Goal: Information Seeking & Learning: Learn about a topic

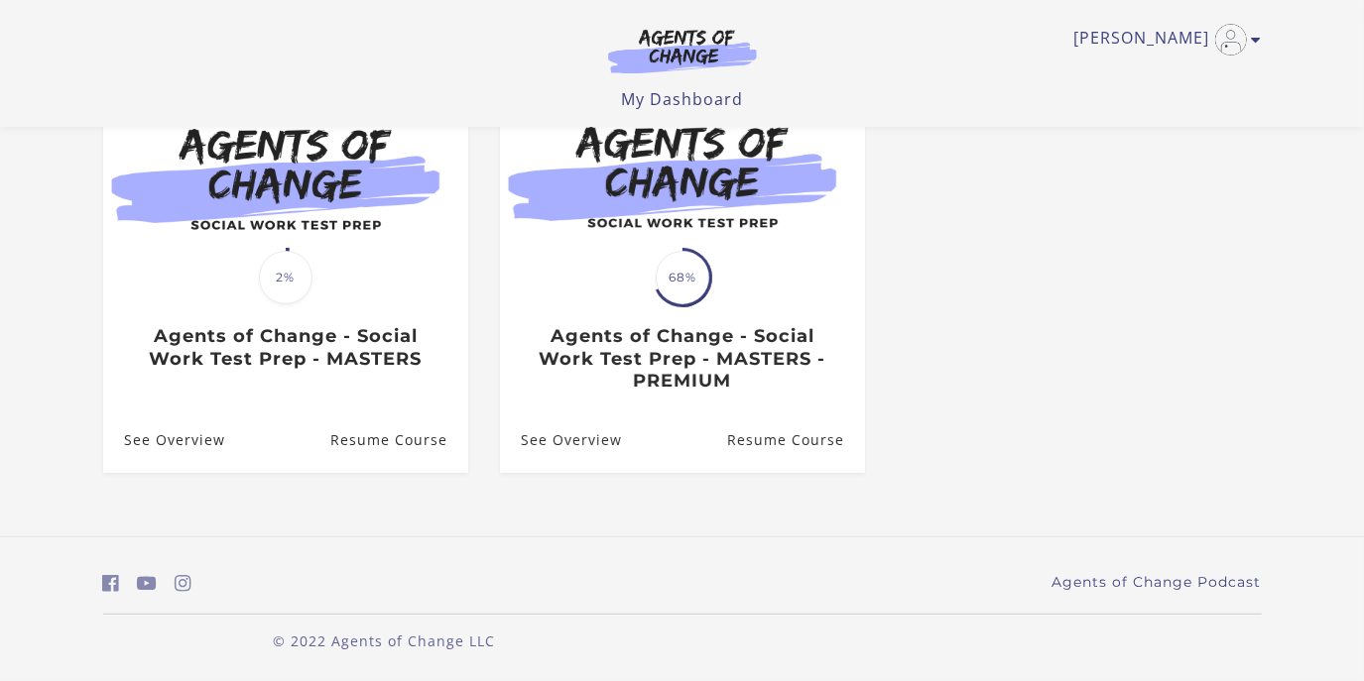
scroll to position [226, 0]
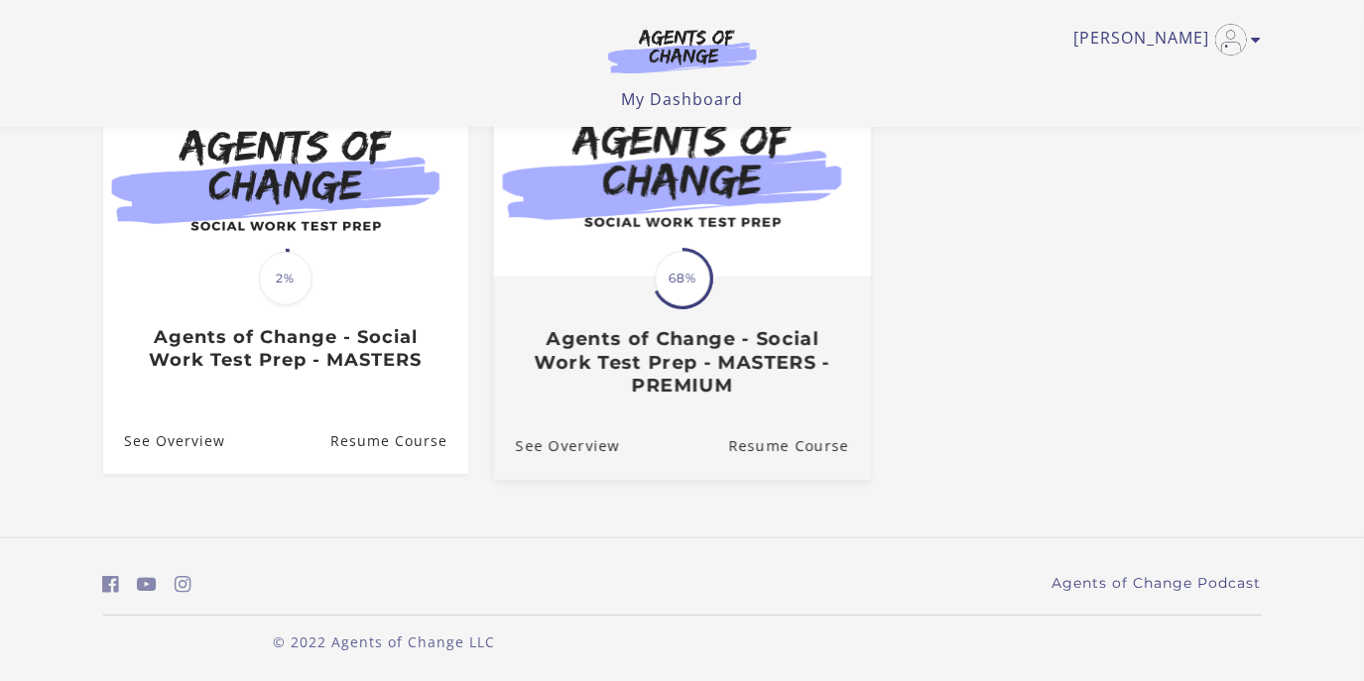
click at [589, 298] on div "Translation missing: en.liquid.partials.dashboard_course_card.progress_descript…" at bounding box center [681, 338] width 377 height 118
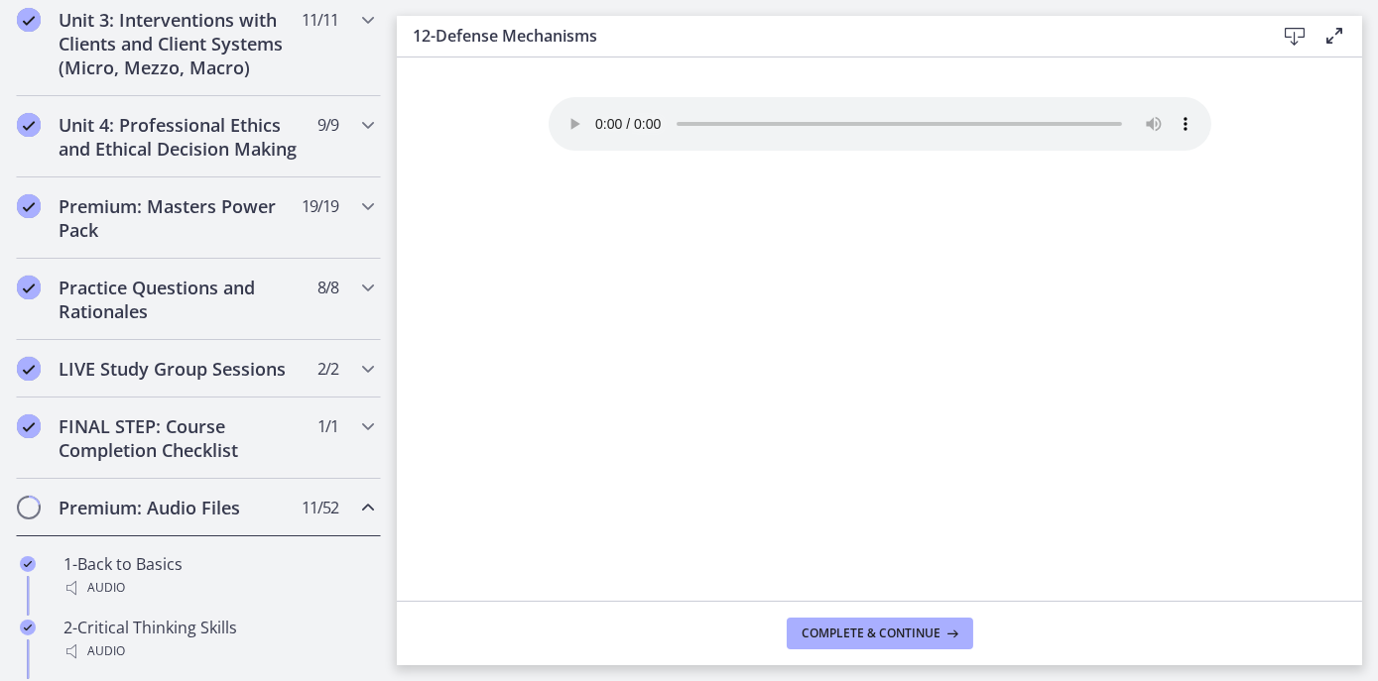
scroll to position [784, 0]
click at [1296, 33] on icon at bounding box center [1295, 37] width 24 height 24
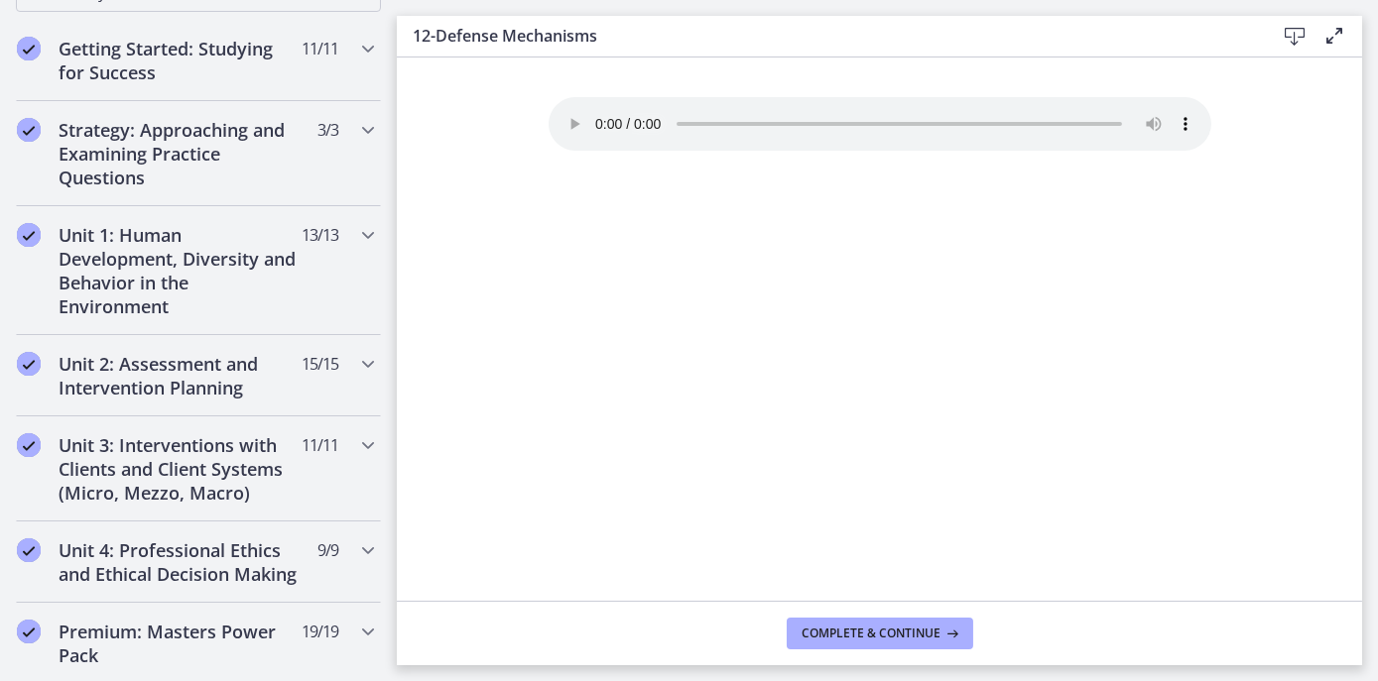
scroll to position [358, 0]
click at [184, 269] on h2 "Unit 1: Human Development, Diversity and Behavior in the Environment" at bounding box center [180, 270] width 242 height 95
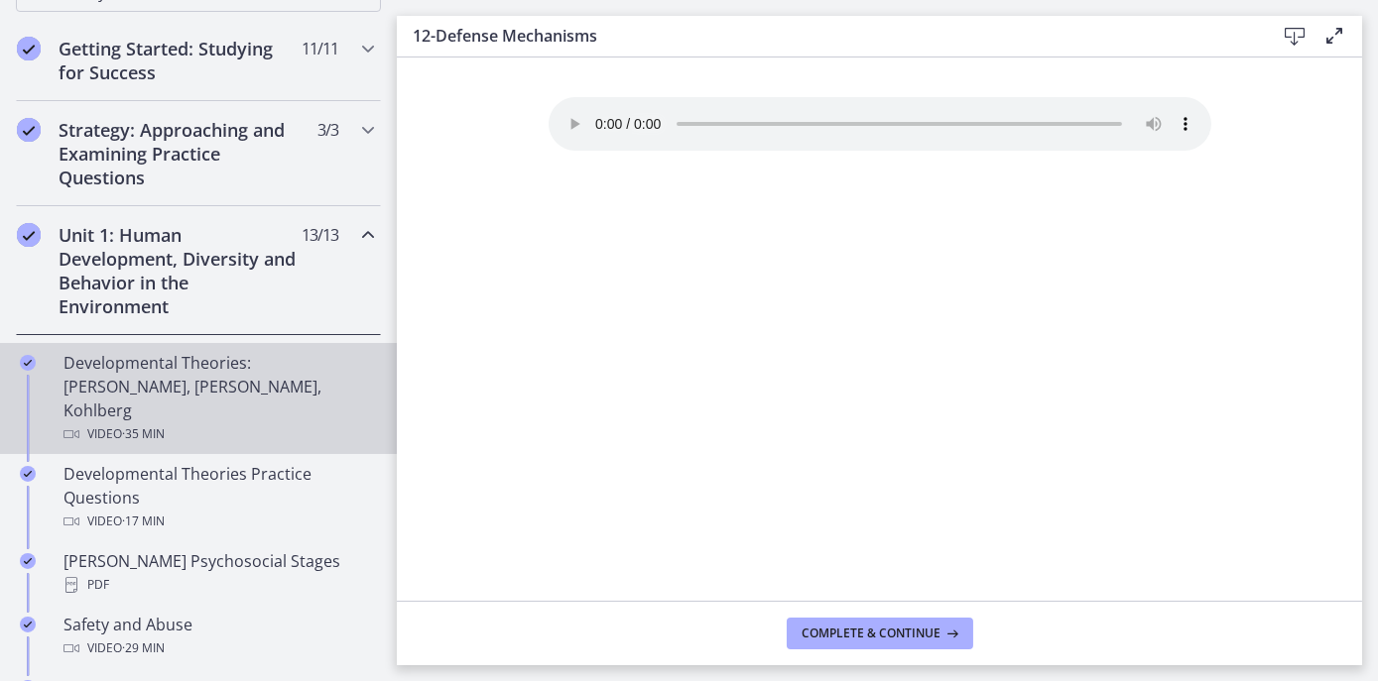
click at [125, 384] on div "Developmental Theories: [PERSON_NAME], [PERSON_NAME], Kohlberg Video · 35 min" at bounding box center [217, 398] width 309 height 95
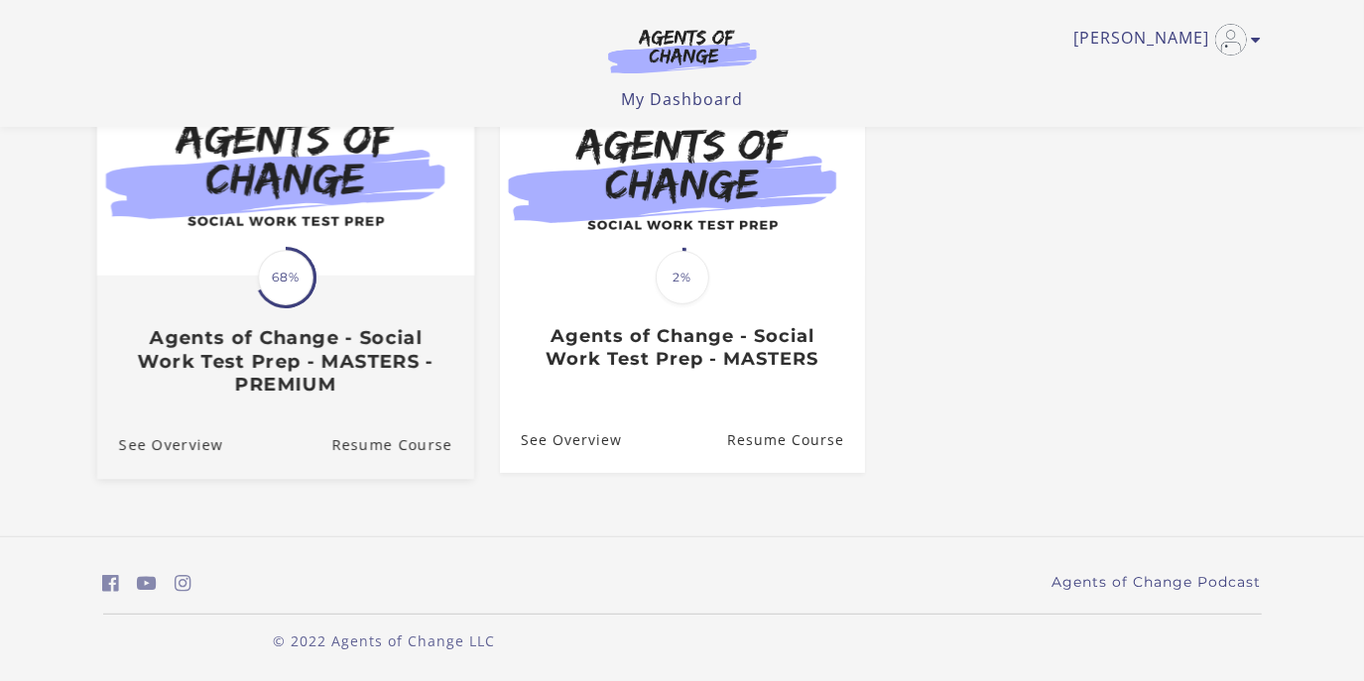
click at [335, 341] on h3 "Agents of Change - Social Work Test Prep - MASTERS - PREMIUM" at bounding box center [284, 361] width 333 height 69
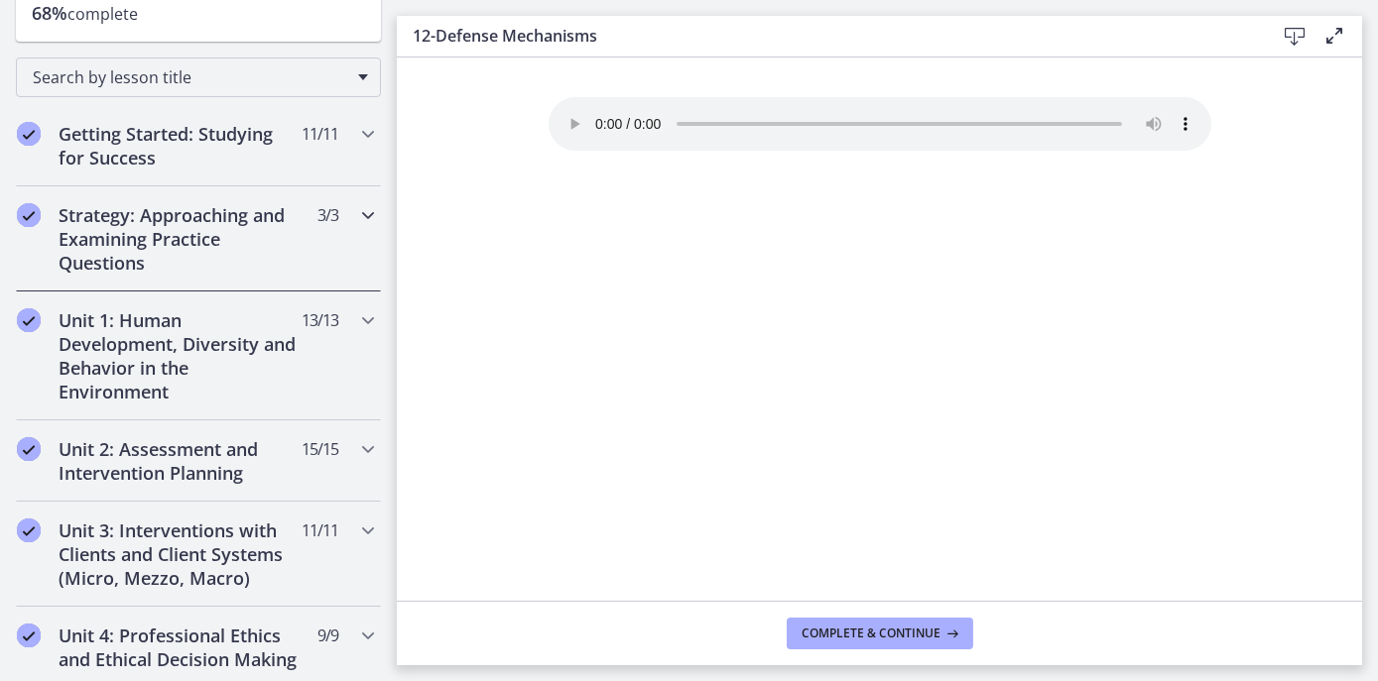
scroll to position [285, 0]
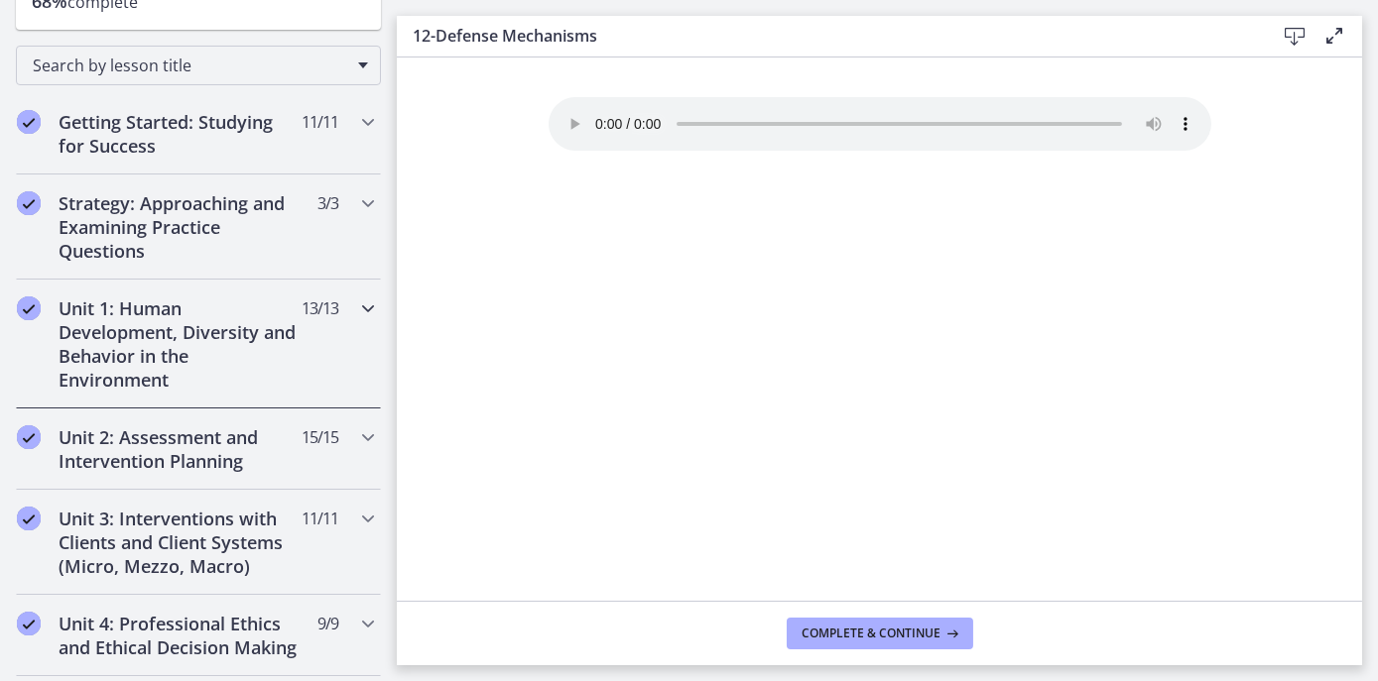
click at [115, 337] on h2 "Unit 1: Human Development, Diversity and Behavior in the Environment" at bounding box center [180, 344] width 242 height 95
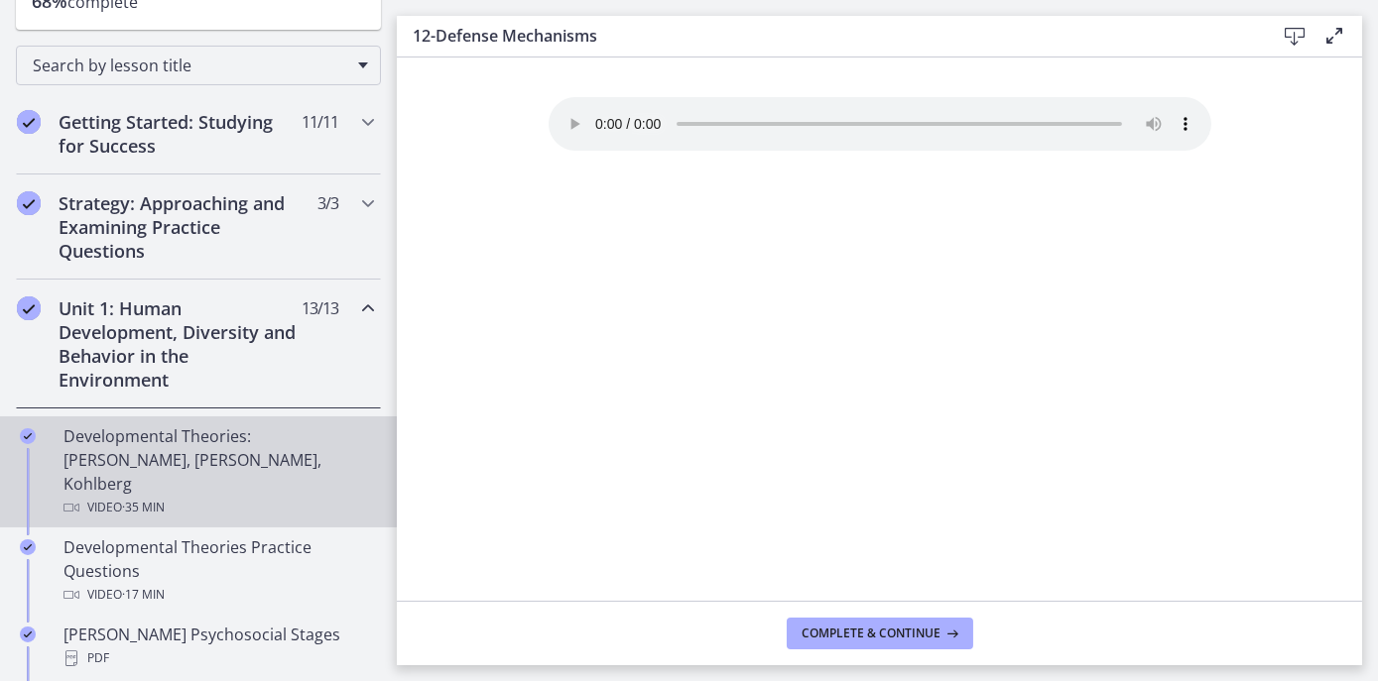
click at [118, 462] on div "Developmental Theories: [PERSON_NAME], [PERSON_NAME], Kohlberg Video · 35 min" at bounding box center [217, 472] width 309 height 95
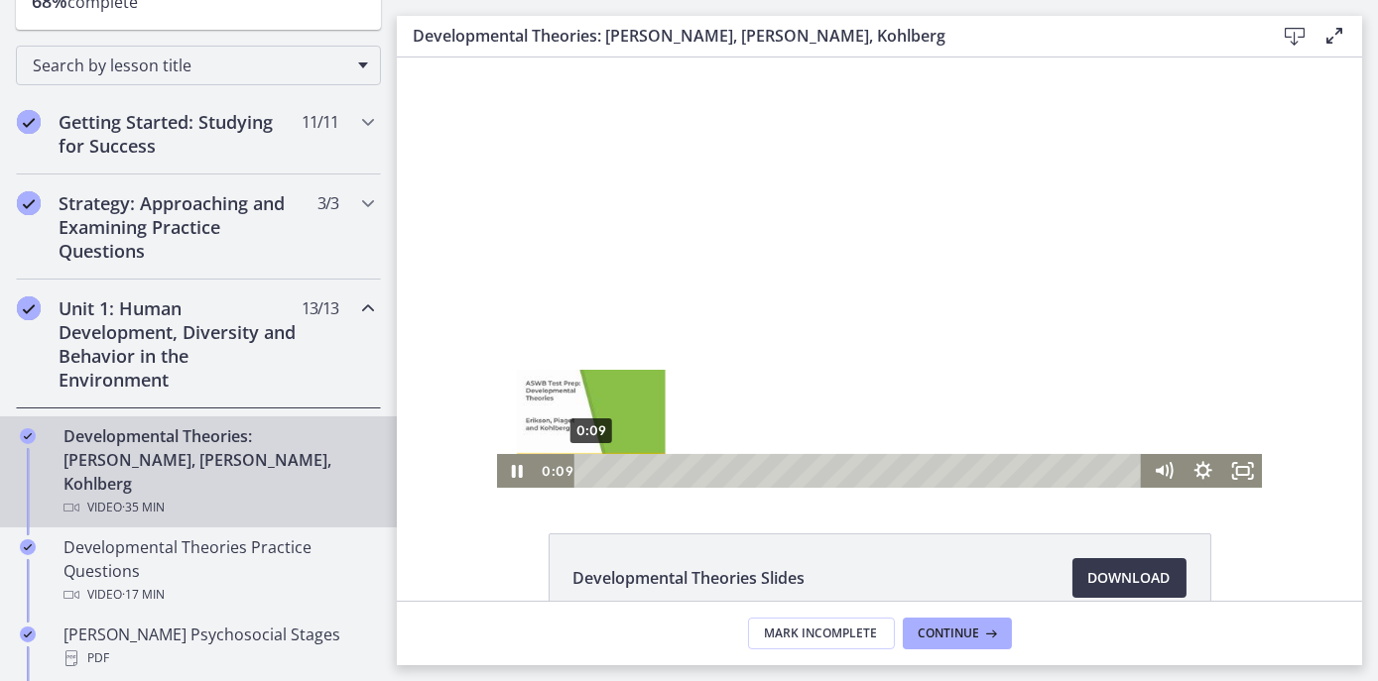
click at [588, 469] on div "0:09" at bounding box center [860, 471] width 545 height 34
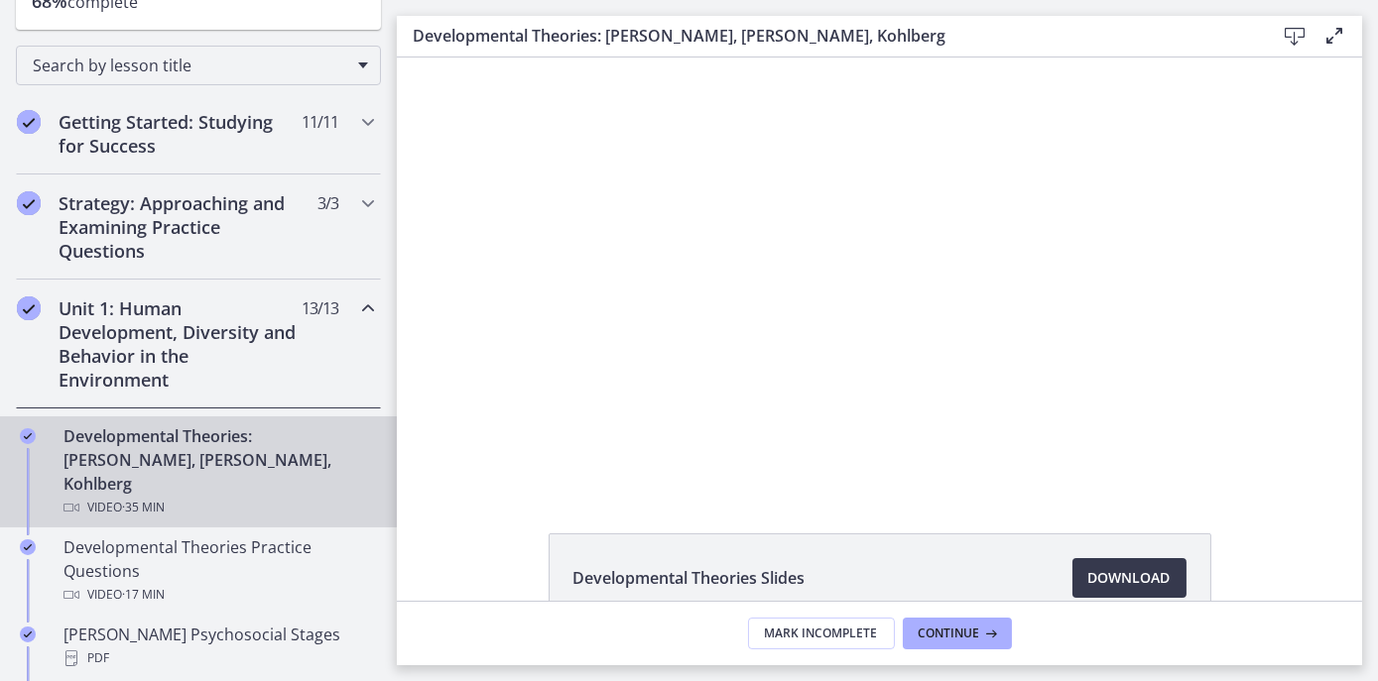
scroll to position [116, 0]
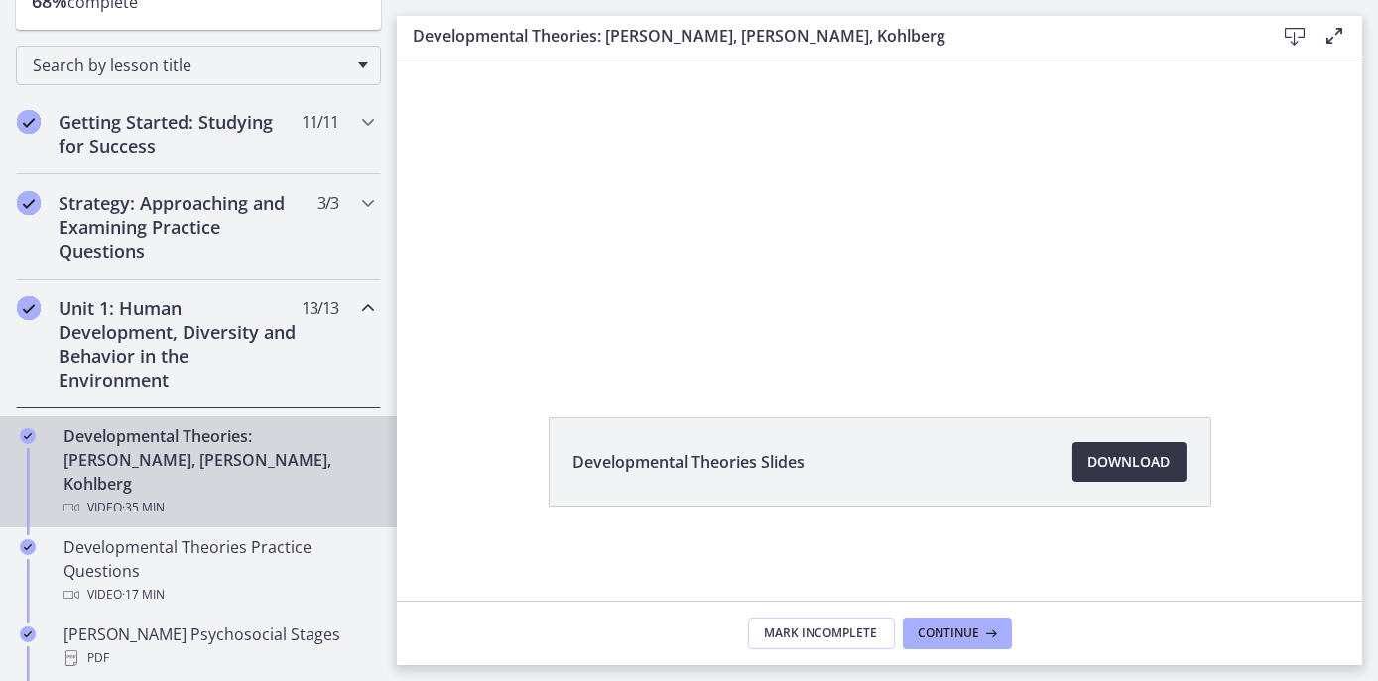
click at [1102, 454] on span "Download Opens in a new window" at bounding box center [1129, 462] width 82 height 24
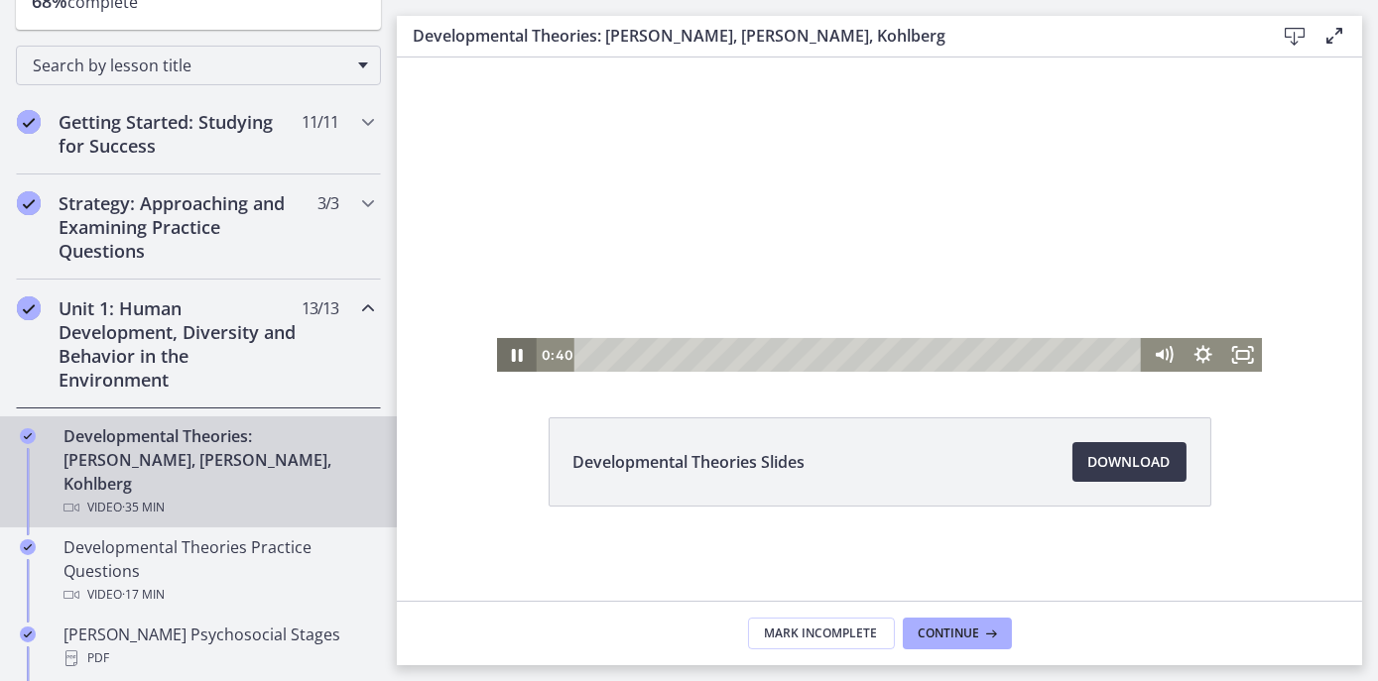
click at [512, 352] on icon "Pause" at bounding box center [516, 355] width 11 height 13
click at [954, 627] on span "Continue" at bounding box center [948, 634] width 61 height 16
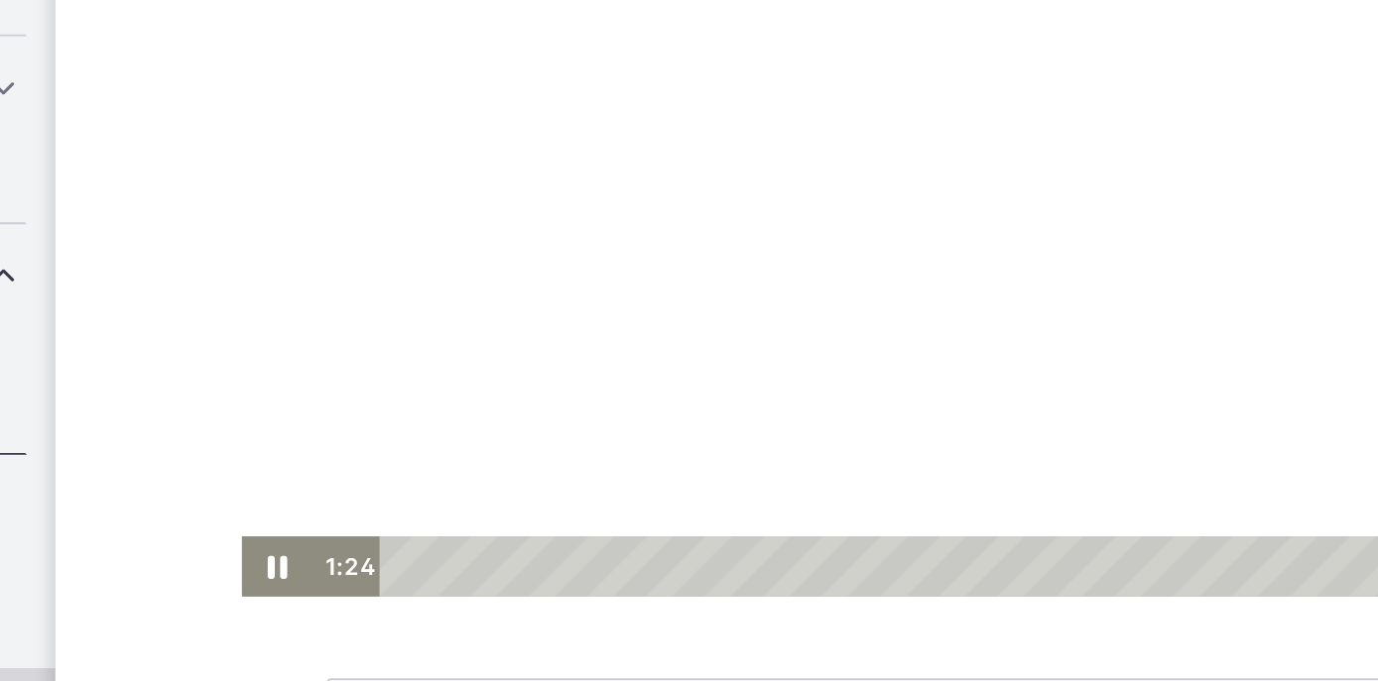
click at [488, 104] on div at bounding box center [537, 42] width 757 height 430
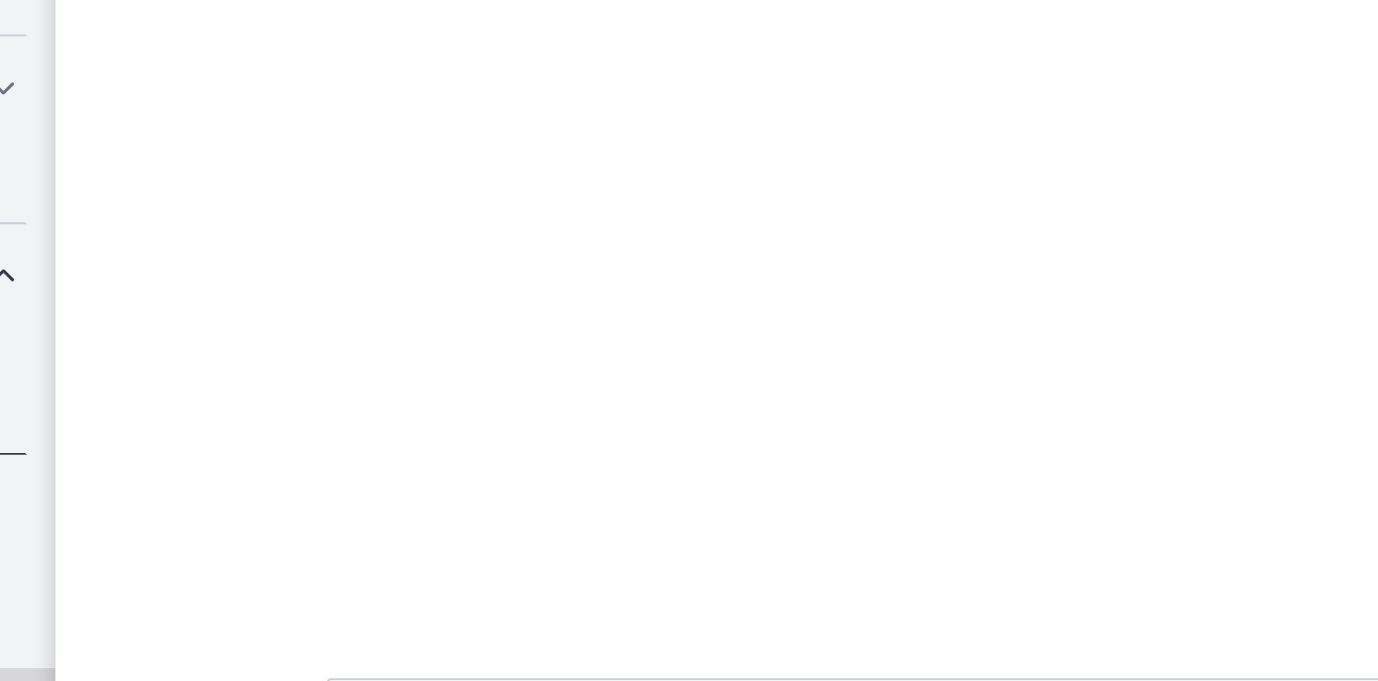
click at [488, 104] on div at bounding box center [537, 42] width 757 height 430
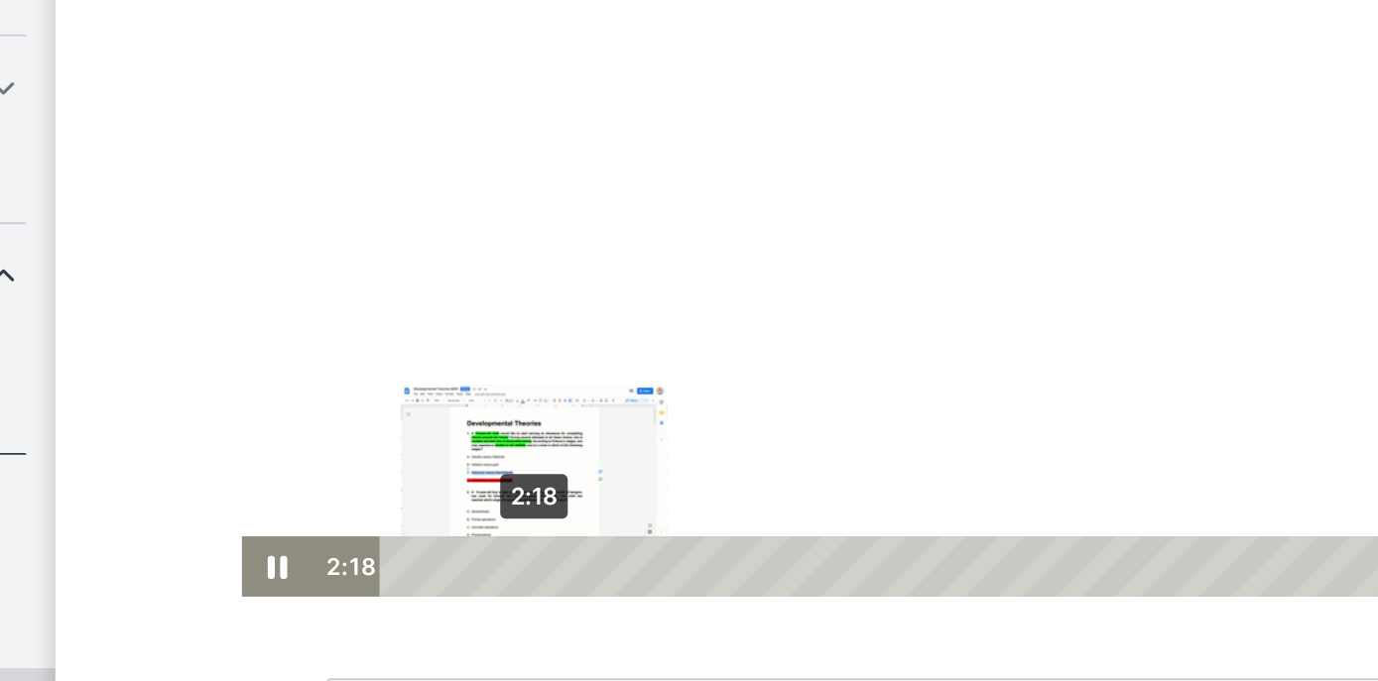
click at [315, 240] on div "2:18" at bounding box center [519, 241] width 536 height 34
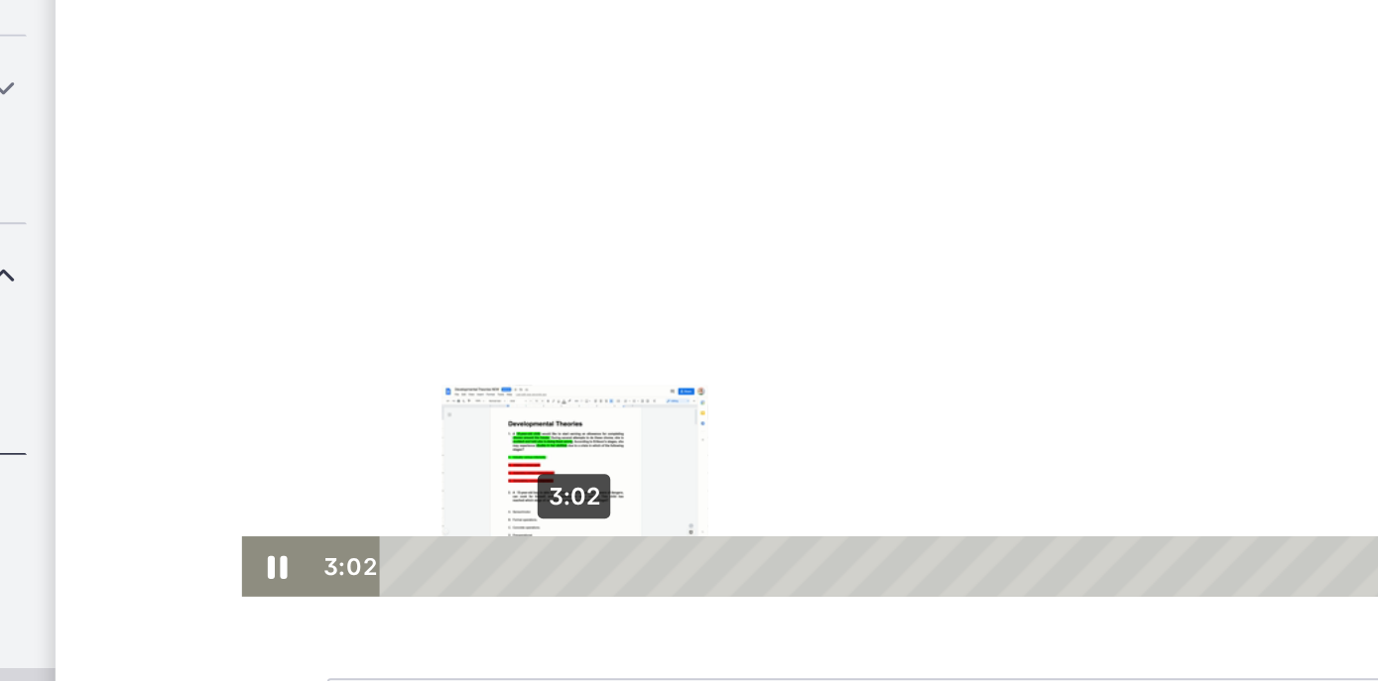
click at [338, 240] on div "3:02" at bounding box center [519, 241] width 536 height 34
click at [345, 240] on div "3:16" at bounding box center [519, 241] width 536 height 34
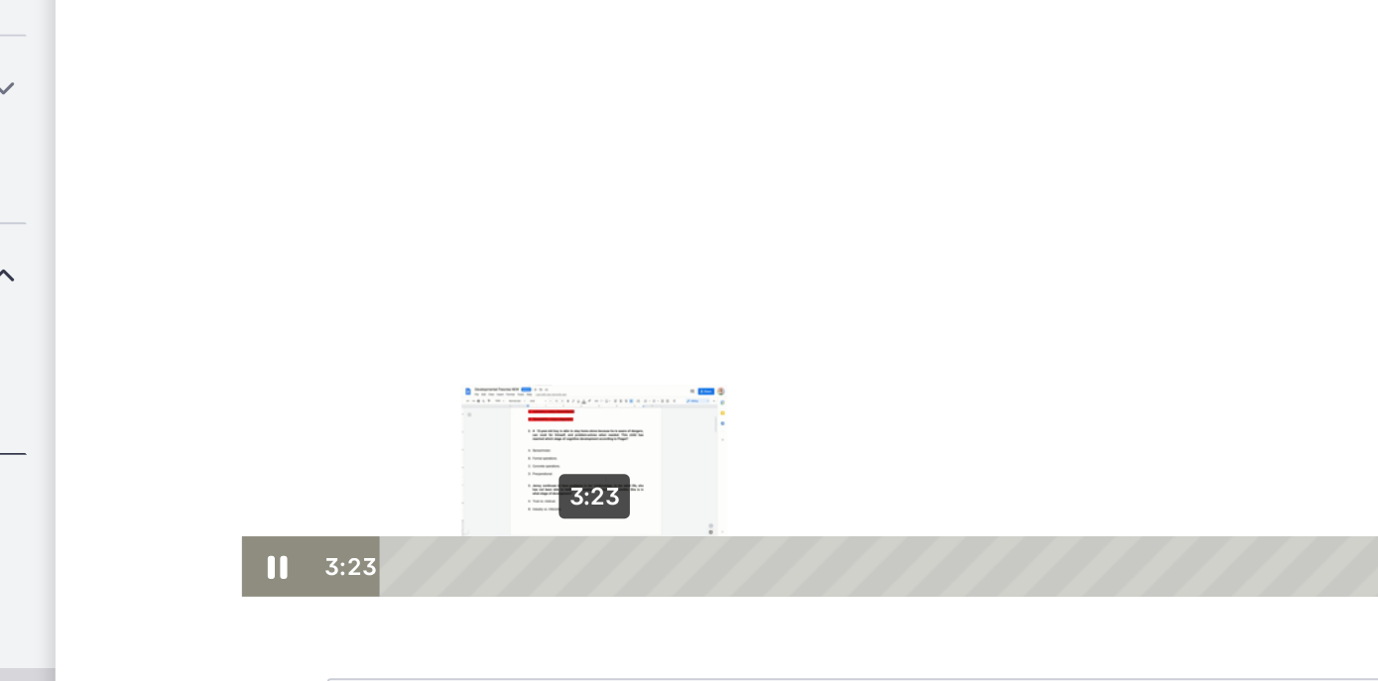
click at [350, 240] on div "Playbar" at bounding box center [355, 240] width 11 height 11
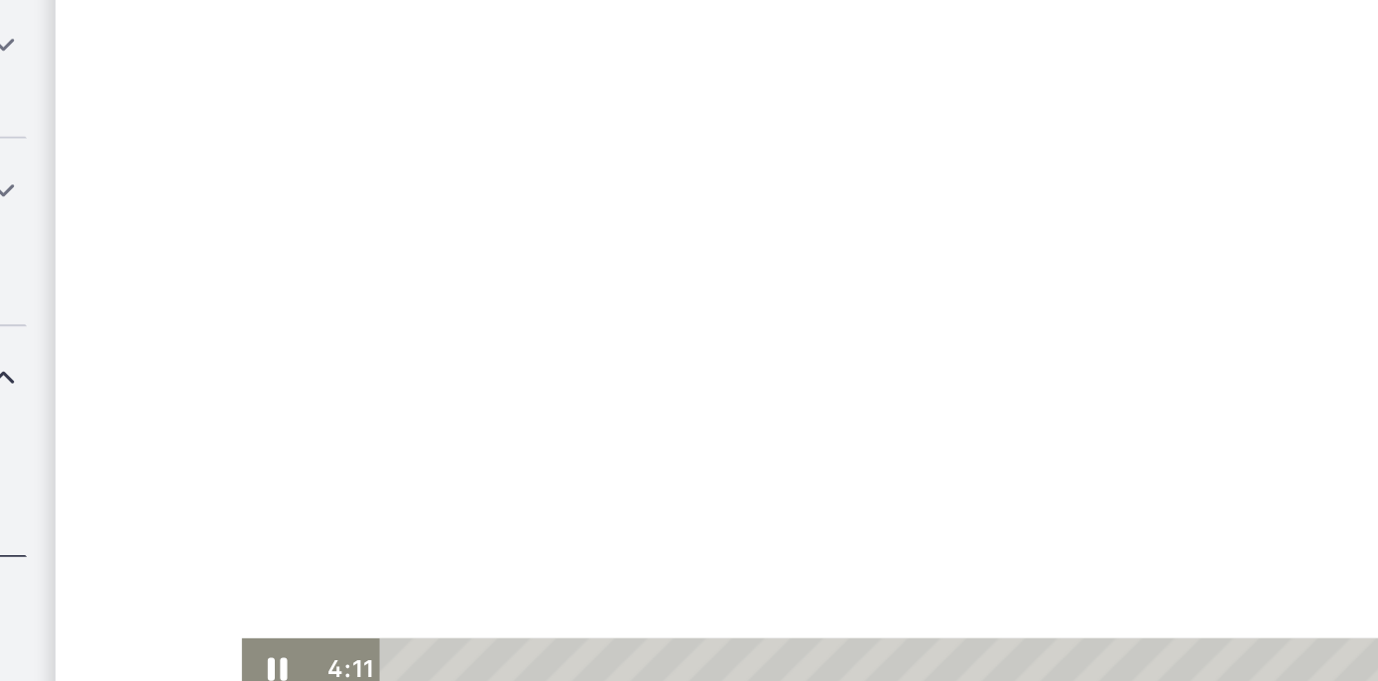
click at [284, 253] on div at bounding box center [537, 145] width 757 height 430
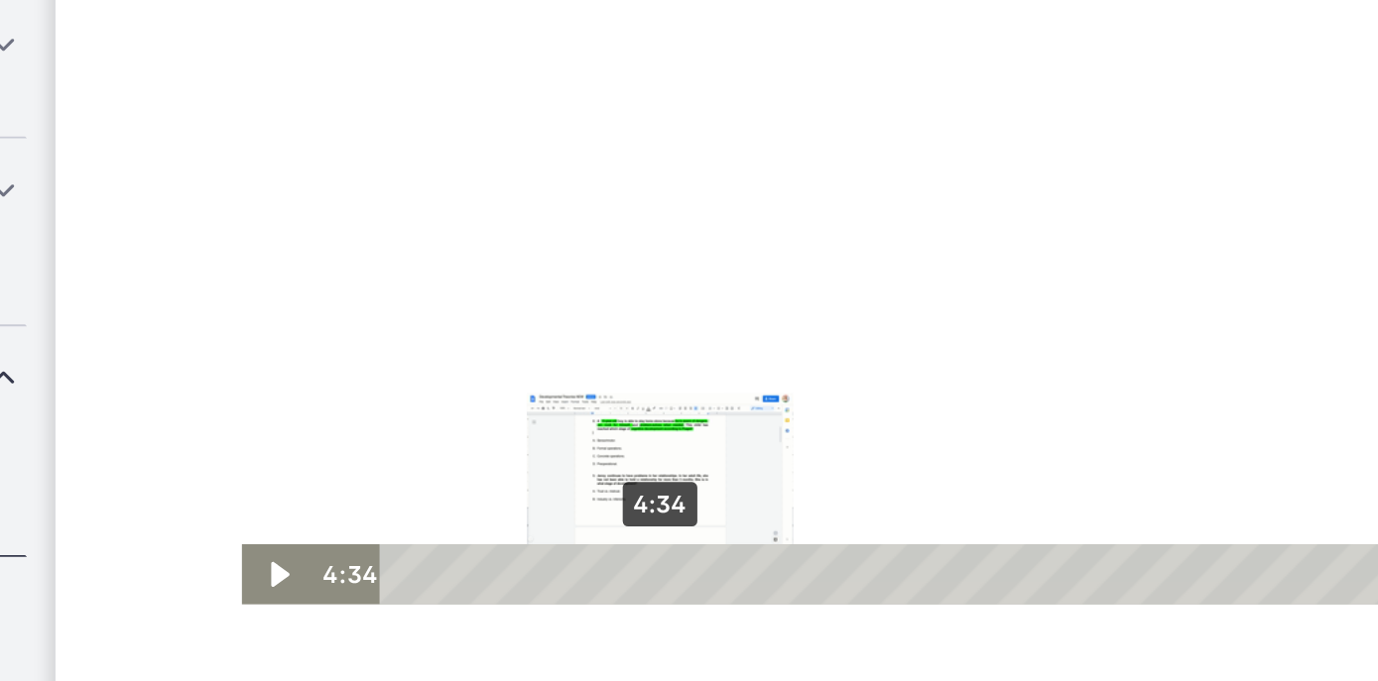
click at [386, 253] on div "4:34" at bounding box center [519, 249] width 536 height 34
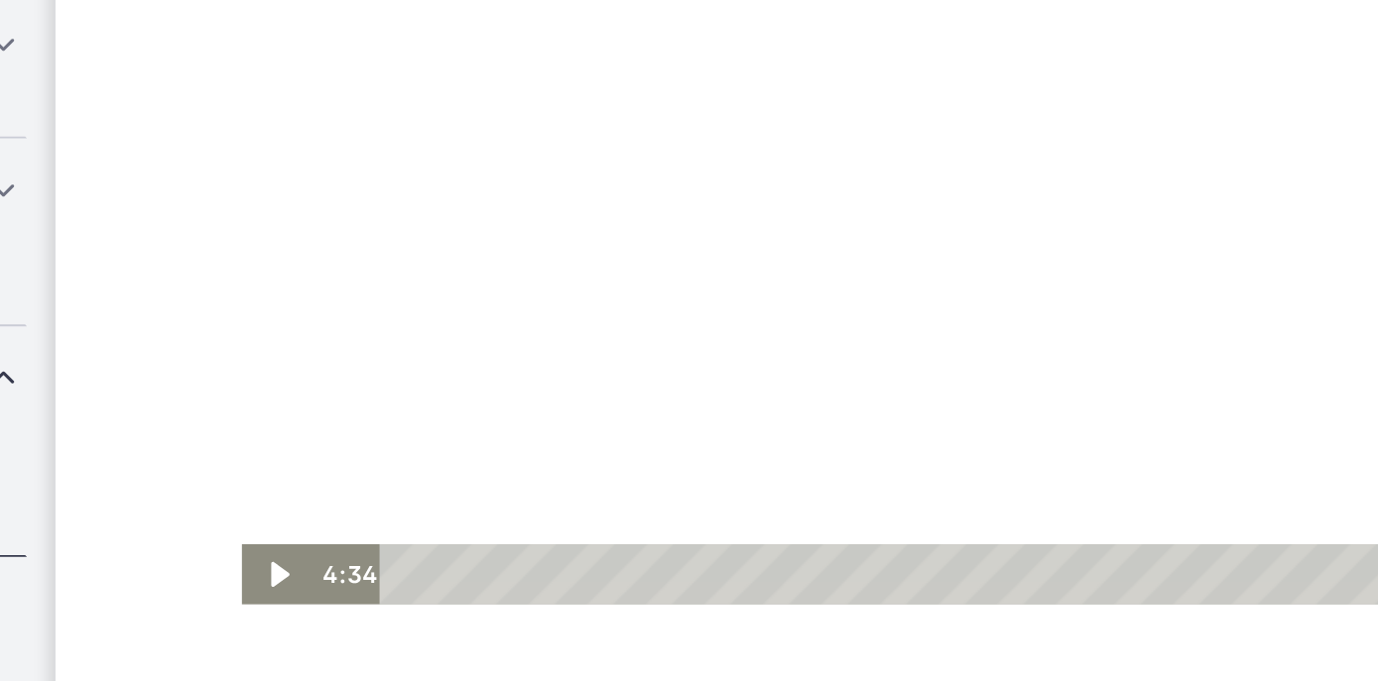
click at [418, 221] on div at bounding box center [537, 50] width 757 height 430
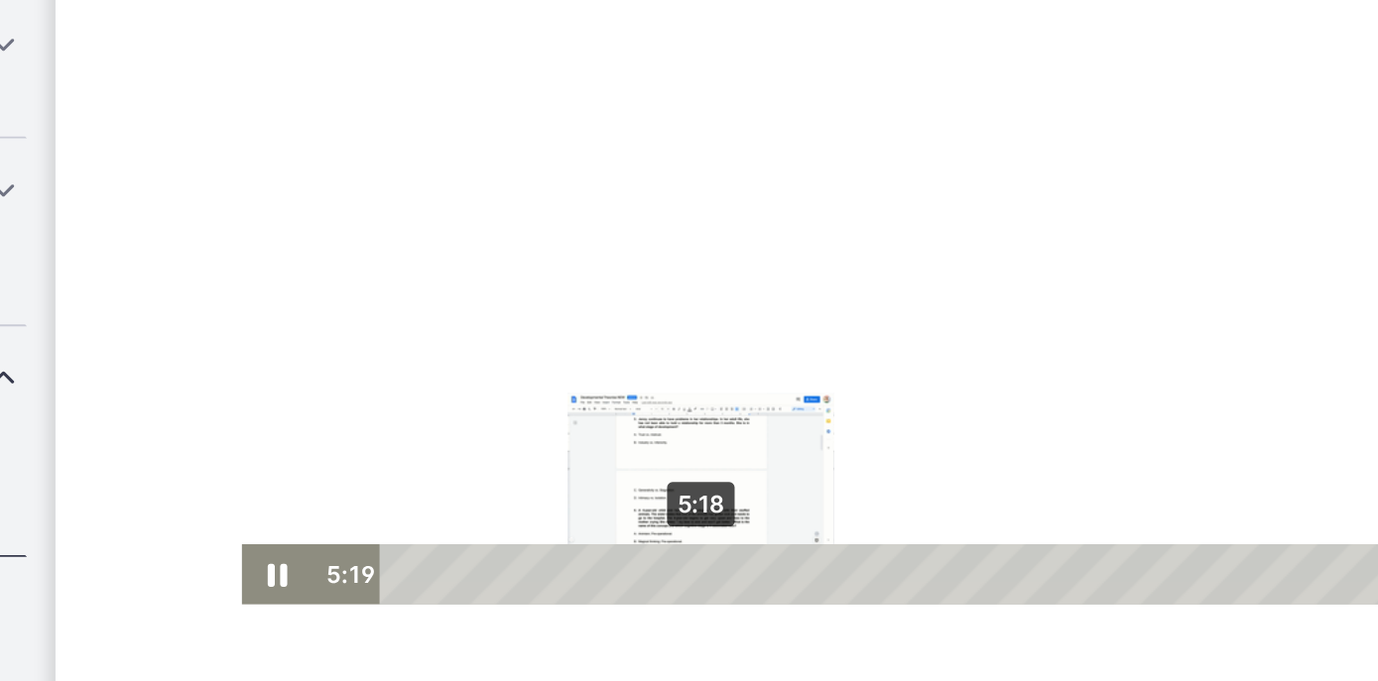
click at [409, 249] on div "5:18" at bounding box center [519, 249] width 536 height 34
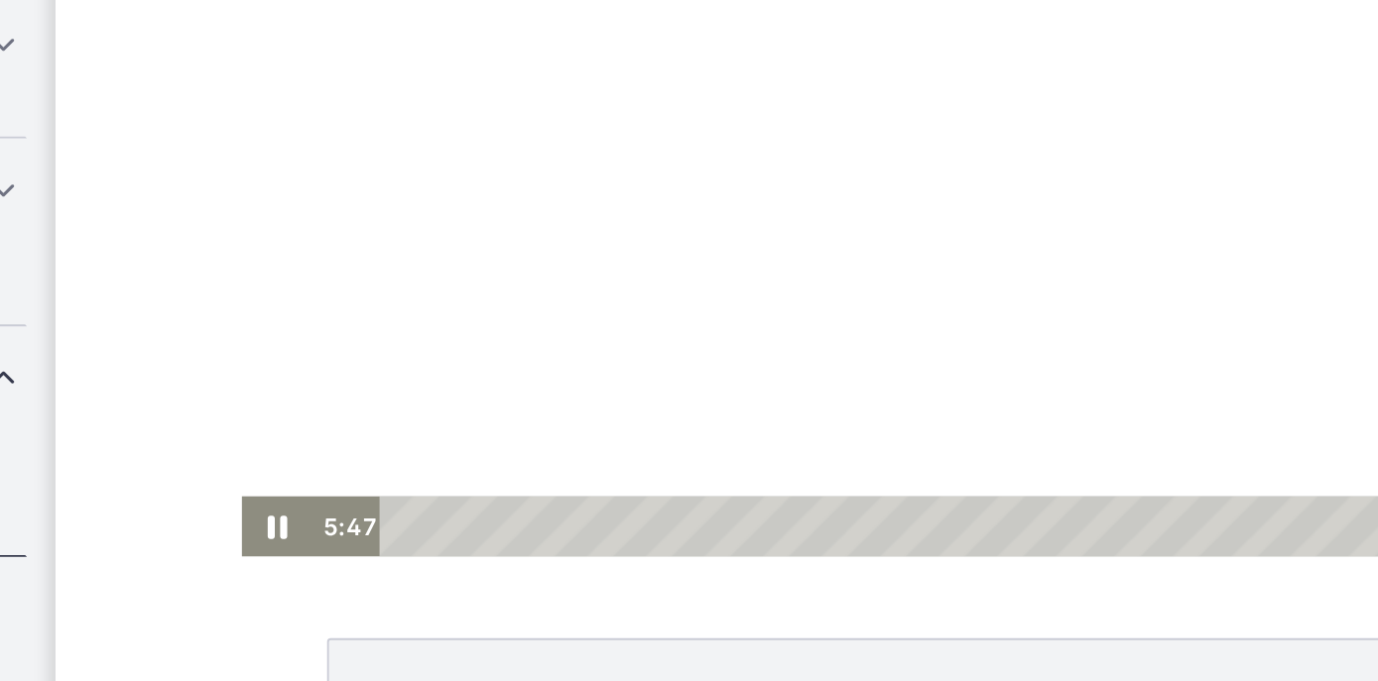
scroll to position [80, 0]
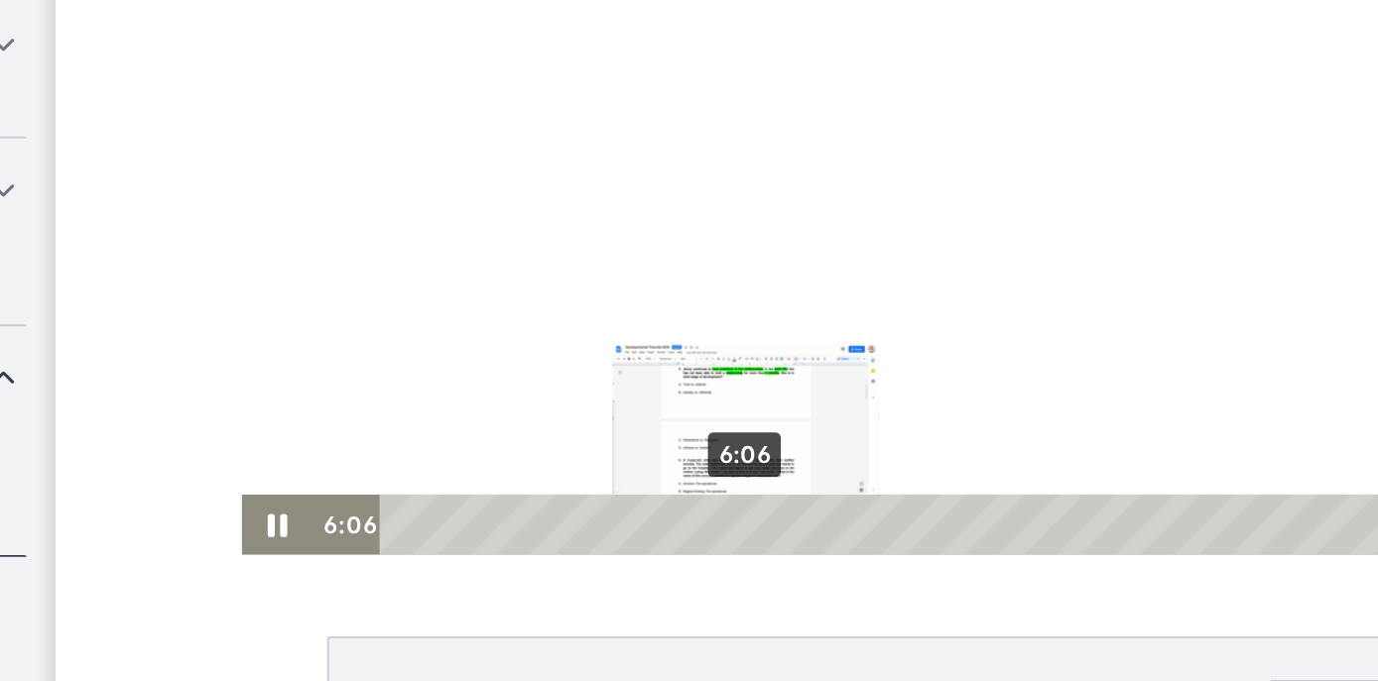
click at [433, 200] on div "6:06" at bounding box center [519, 200] width 536 height 34
click at [440, 199] on div "Playbar" at bounding box center [445, 198] width 11 height 11
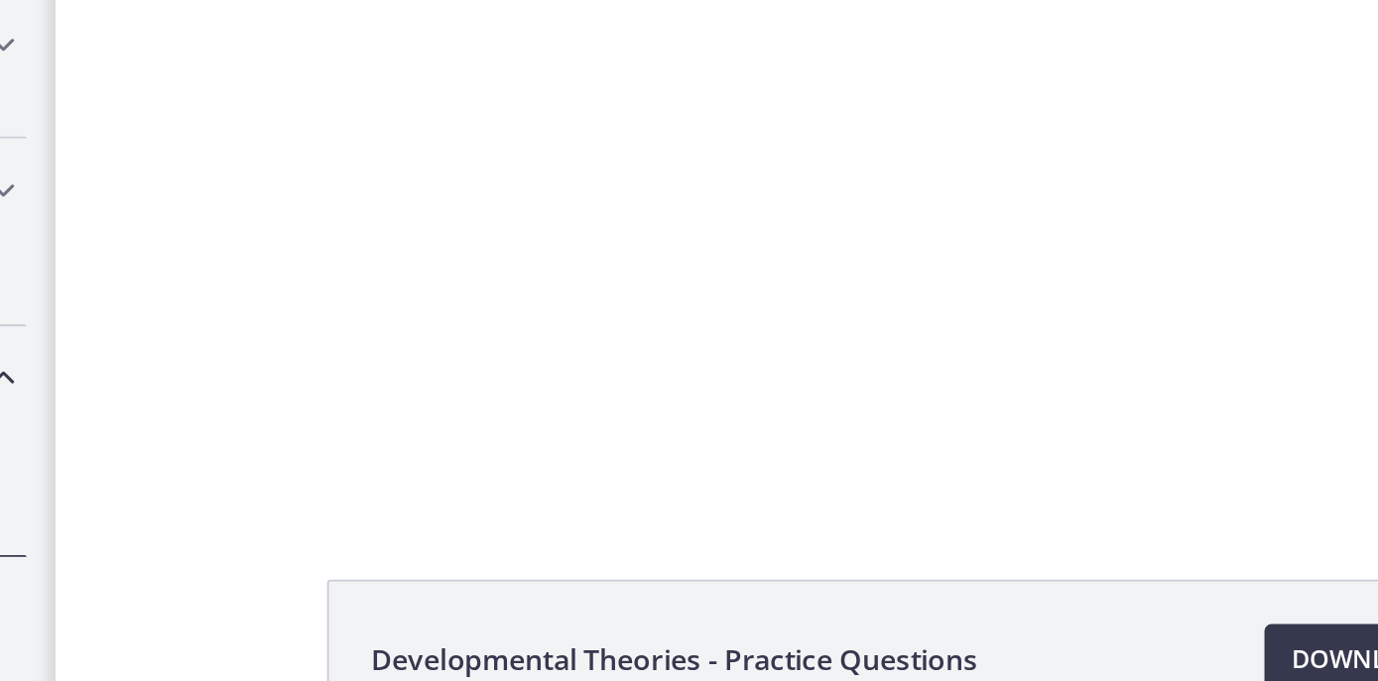
scroll to position [113, 0]
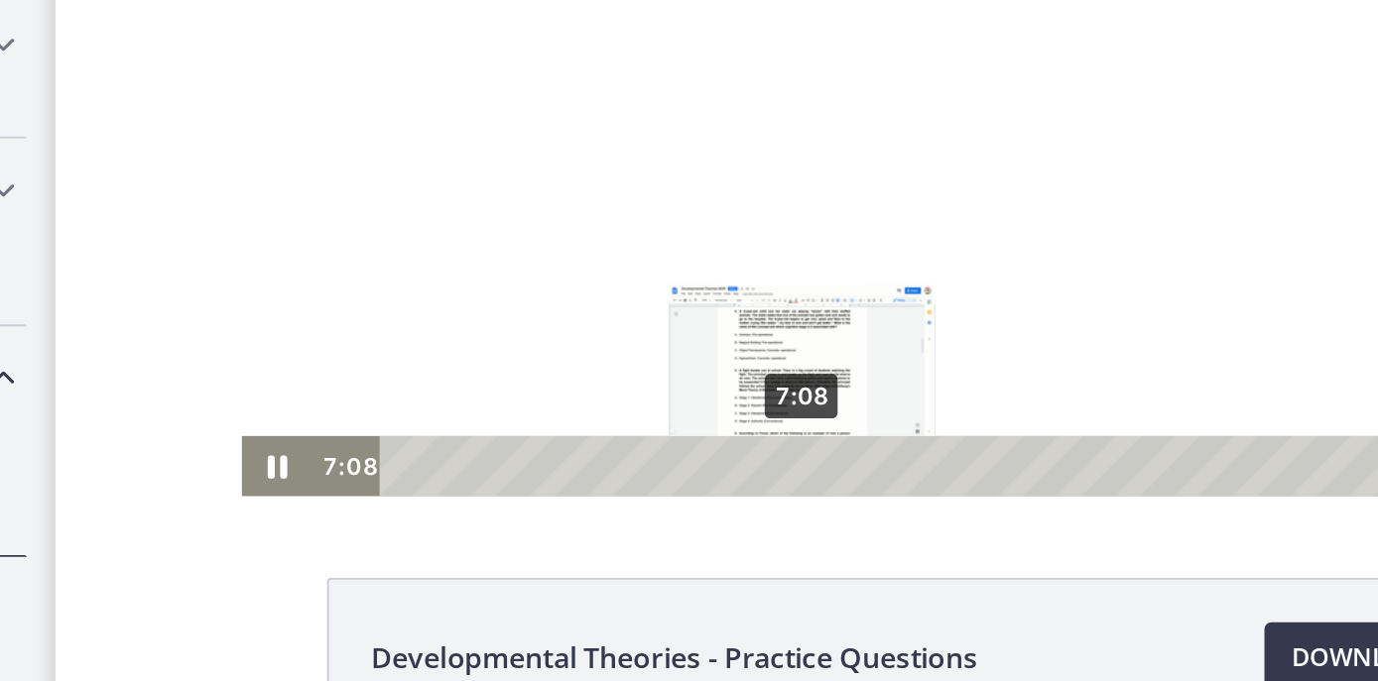
click at [465, 141] on div "7:08" at bounding box center [519, 141] width 536 height 34
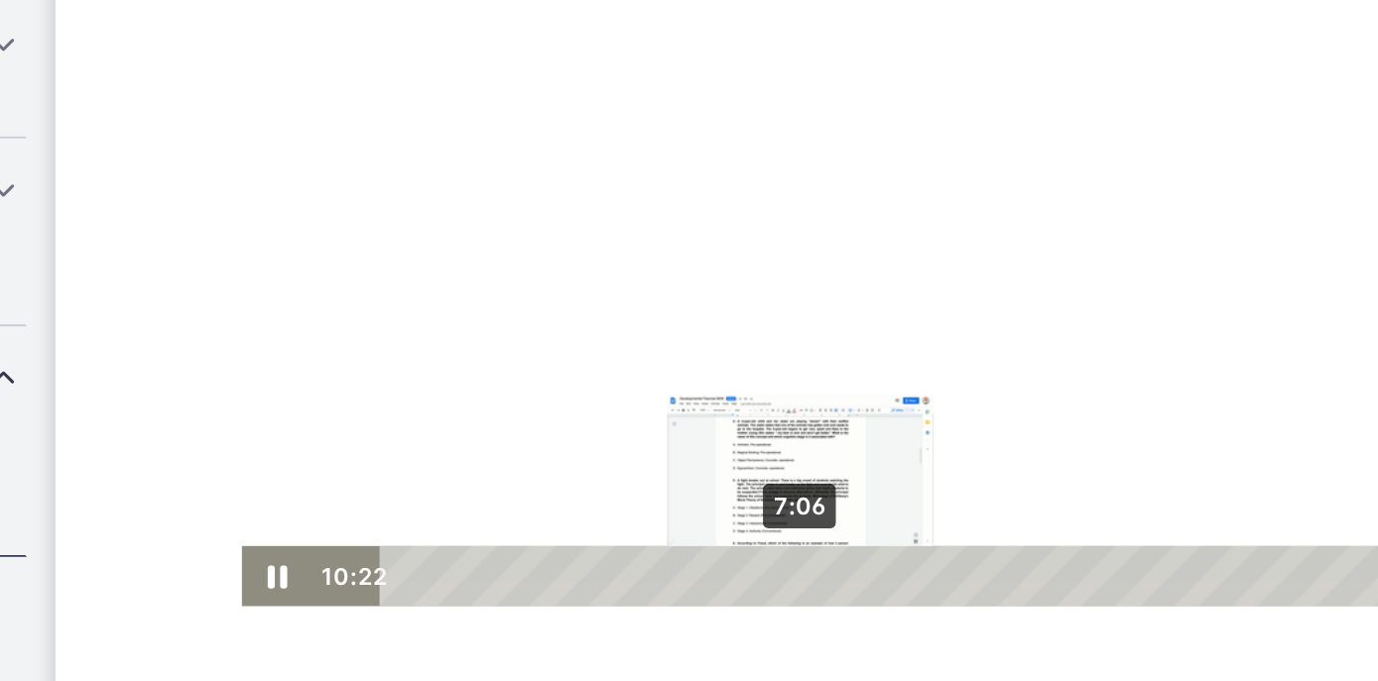
scroll to position [58, 0]
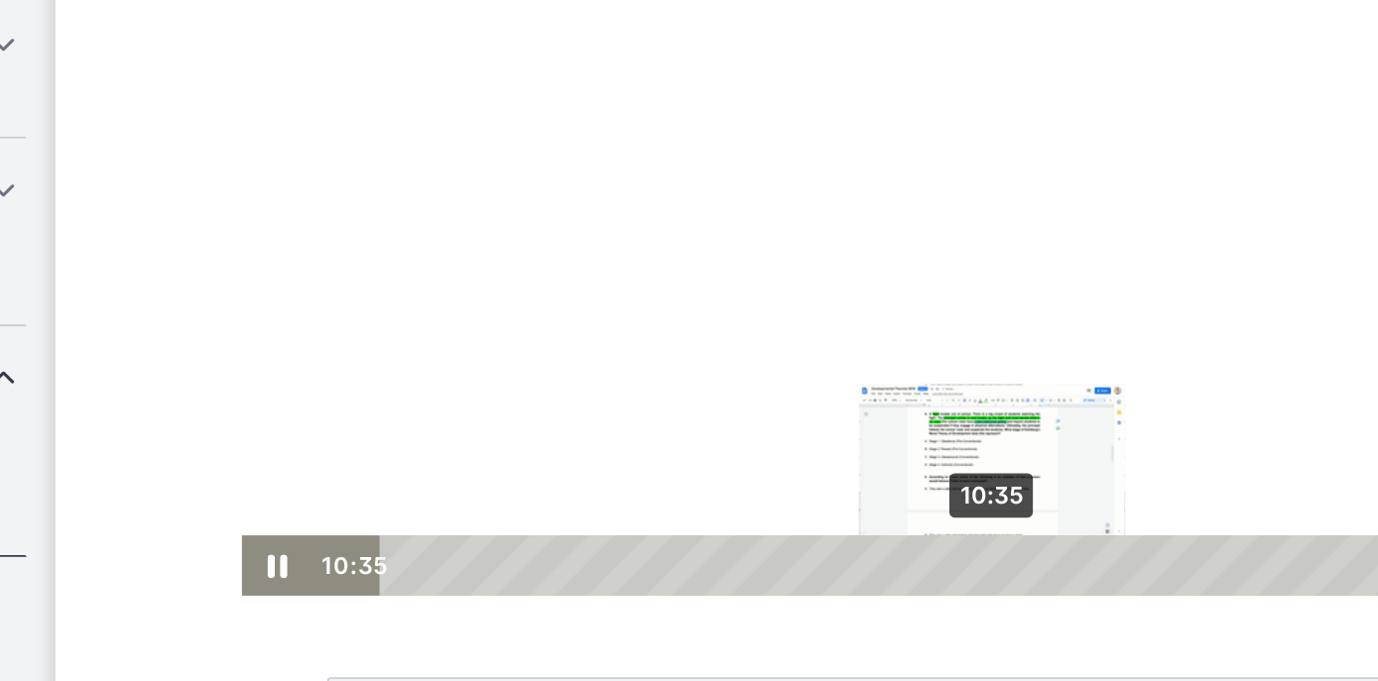
click at [572, 239] on div "10:35" at bounding box center [519, 240] width 536 height 34
click at [578, 238] on div "10:46" at bounding box center [519, 240] width 536 height 34
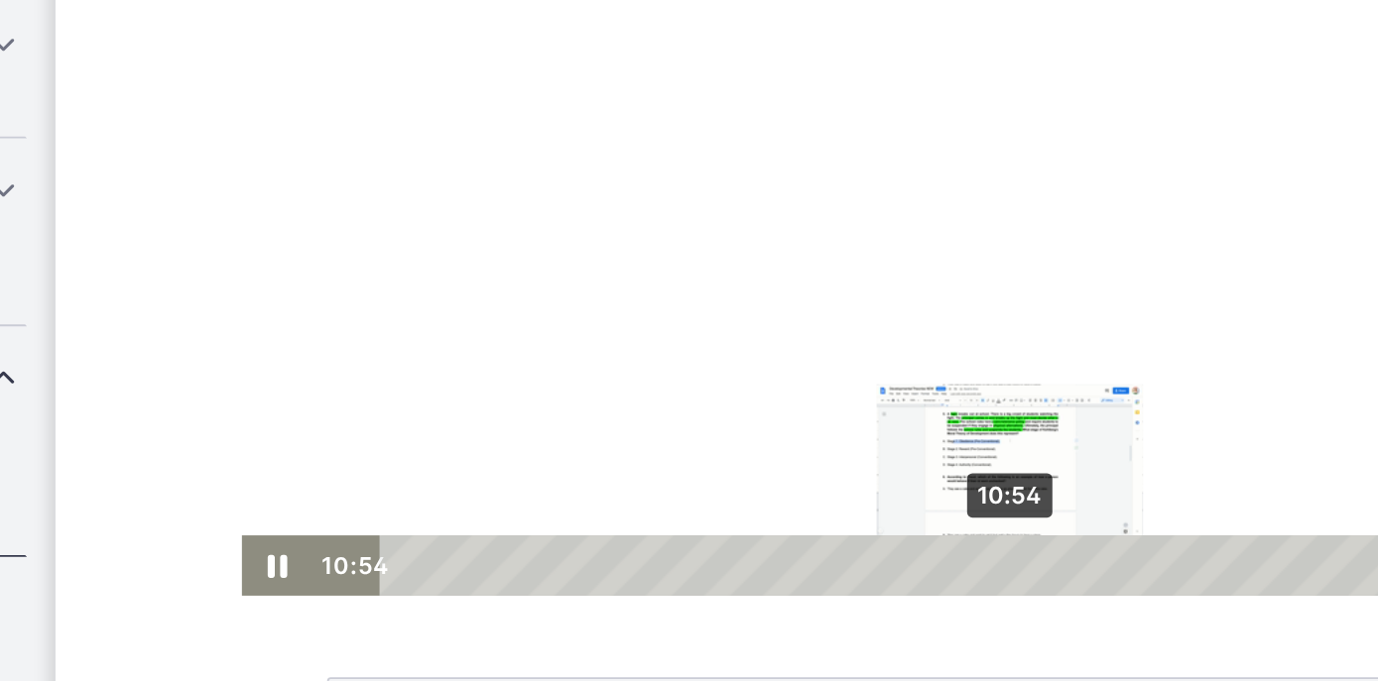
click at [582, 237] on div "Playbar" at bounding box center [587, 239] width 11 height 11
click at [588, 237] on div "Playbar" at bounding box center [593, 239] width 11 height 11
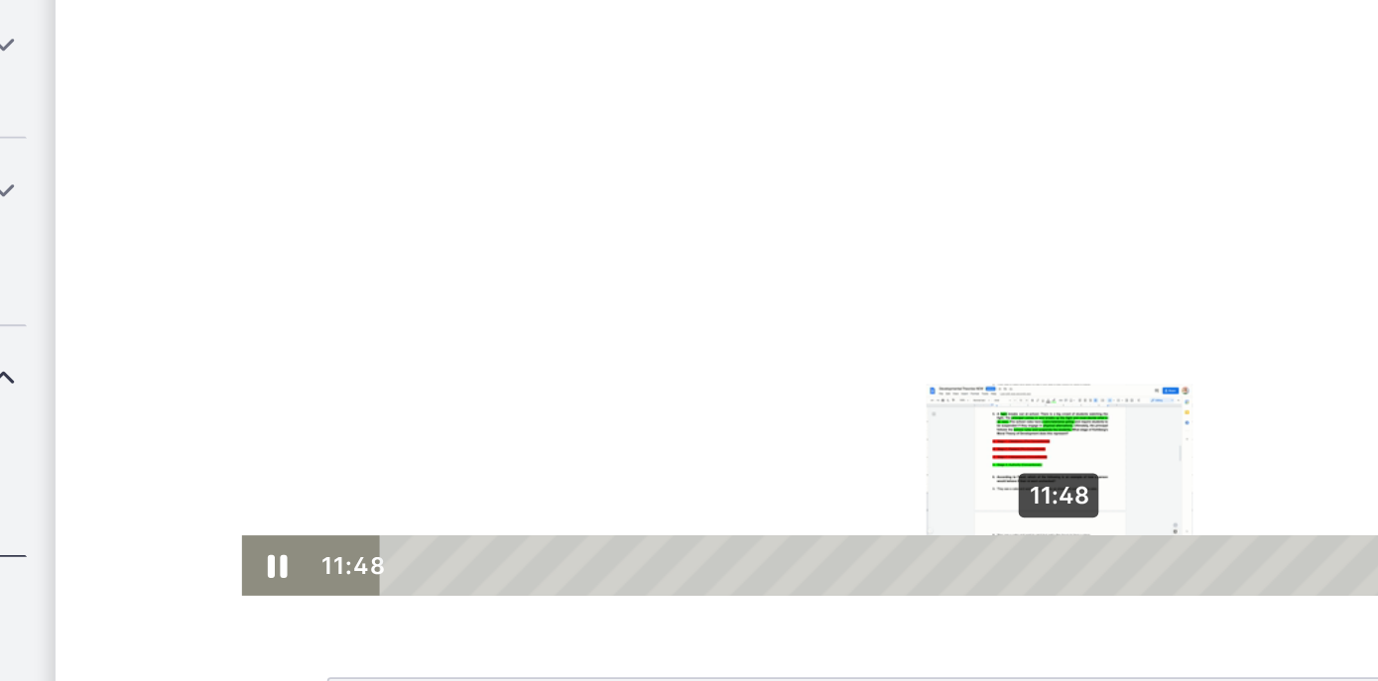
click at [610, 240] on div "11:48" at bounding box center [519, 240] width 536 height 34
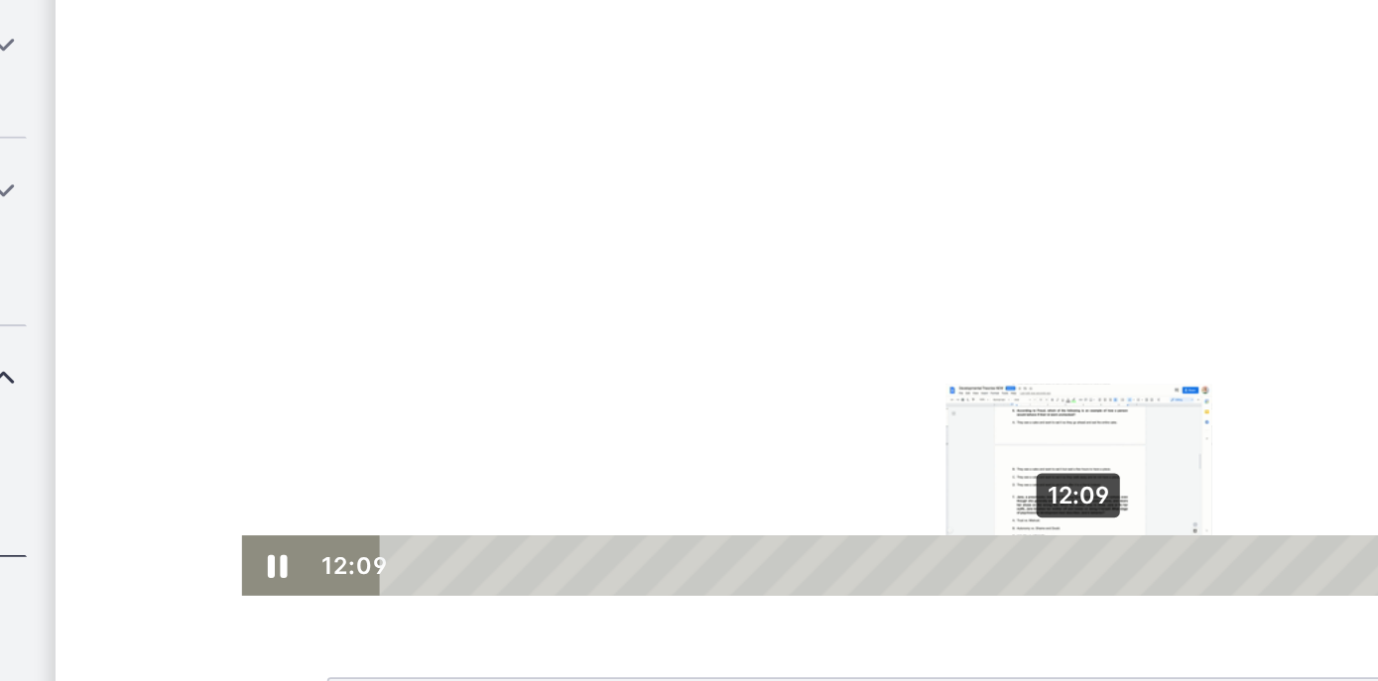
click at [621, 240] on div "12:09" at bounding box center [519, 240] width 536 height 34
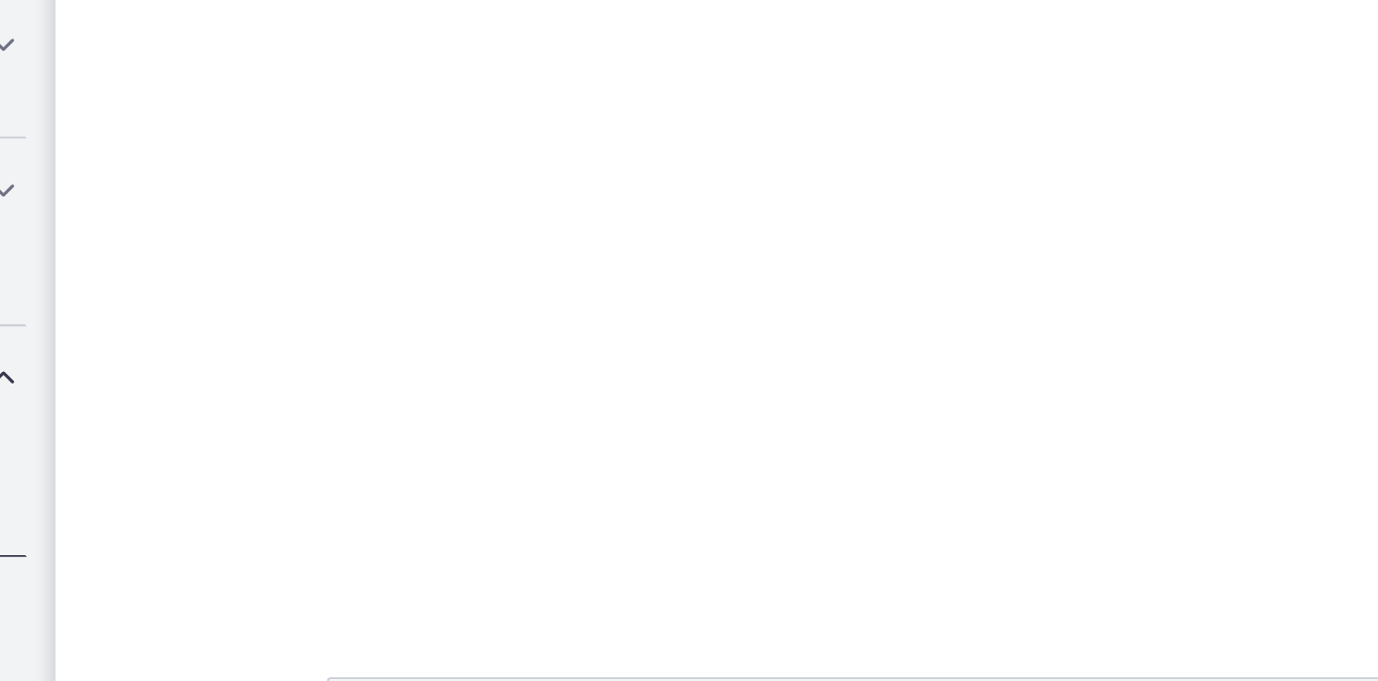
scroll to position [0, 0]
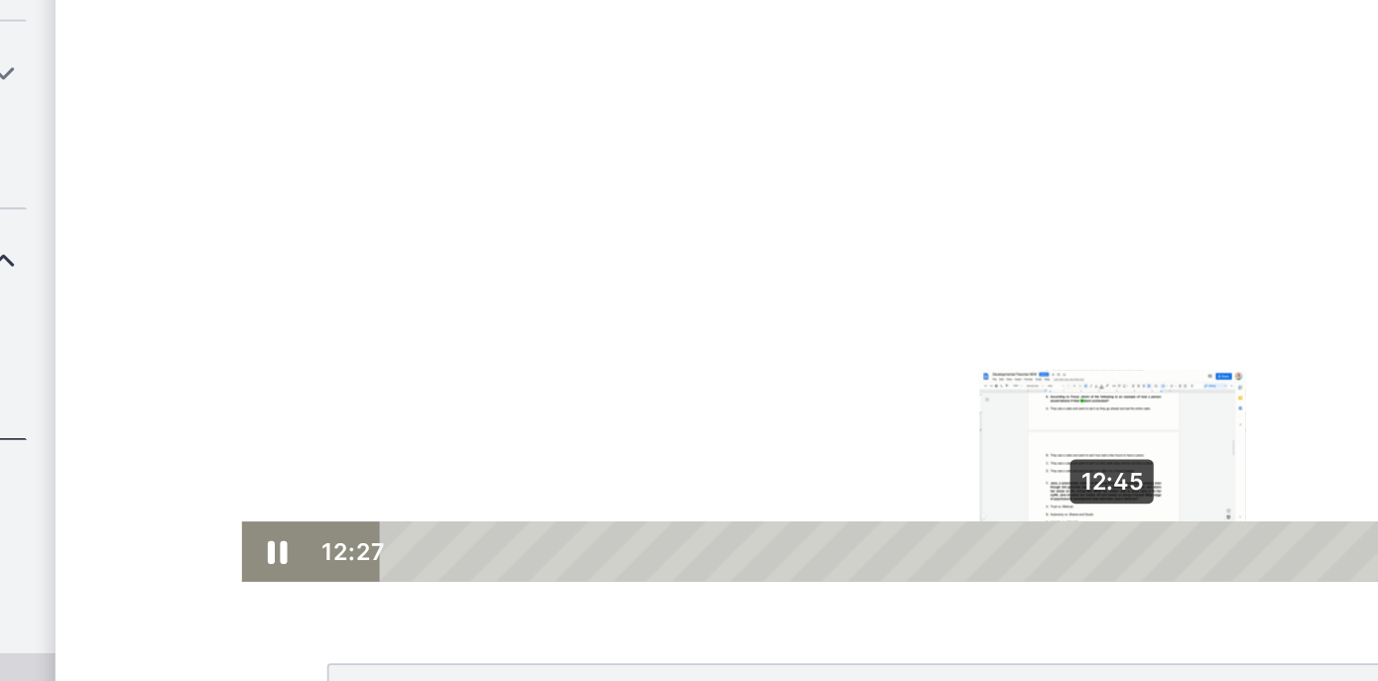
click at [640, 229] on div "12:45" at bounding box center [519, 226] width 536 height 34
click at [646, 227] on div "Playbar" at bounding box center [649, 225] width 11 height 11
click at [649, 227] on div "Playbar" at bounding box center [654, 225] width 11 height 11
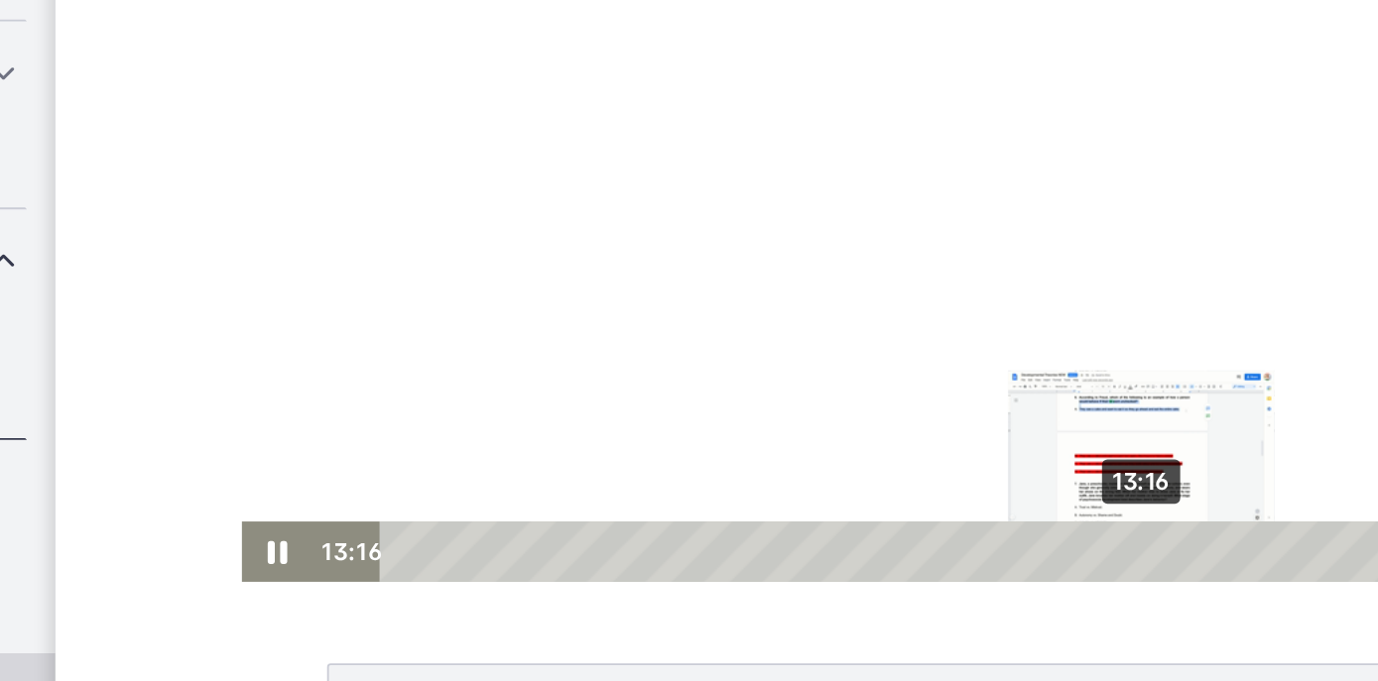
click at [656, 224] on div "13:16" at bounding box center [519, 226] width 536 height 34
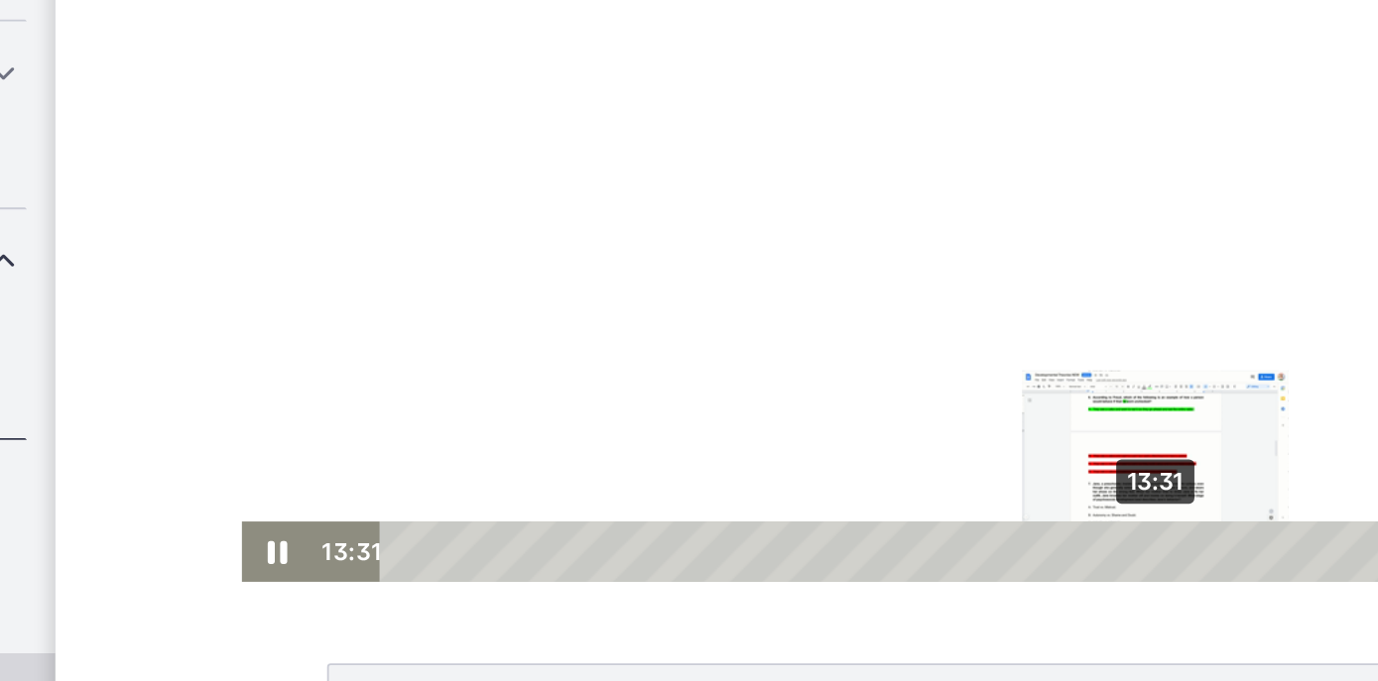
click at [664, 224] on div "13:31" at bounding box center [519, 226] width 536 height 34
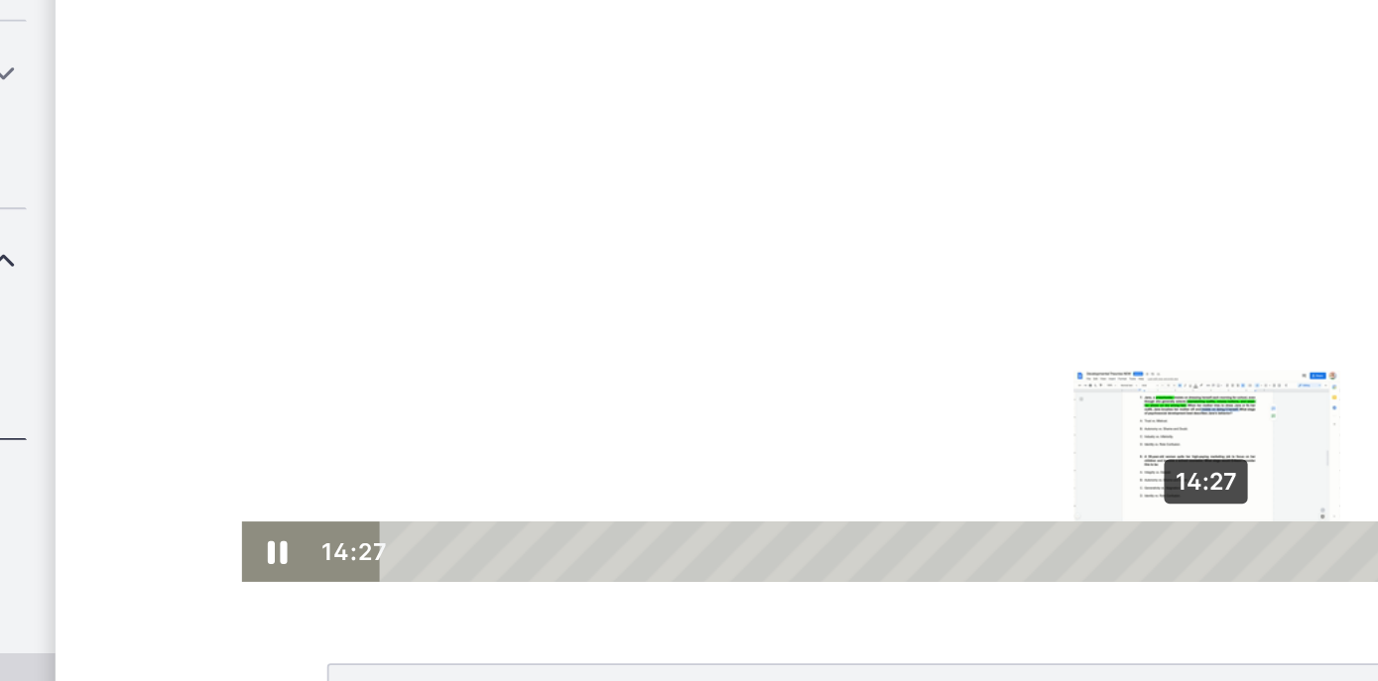
click at [692, 227] on div "14:27" at bounding box center [519, 226] width 536 height 34
click at [699, 223] on div "14:40" at bounding box center [519, 226] width 536 height 34
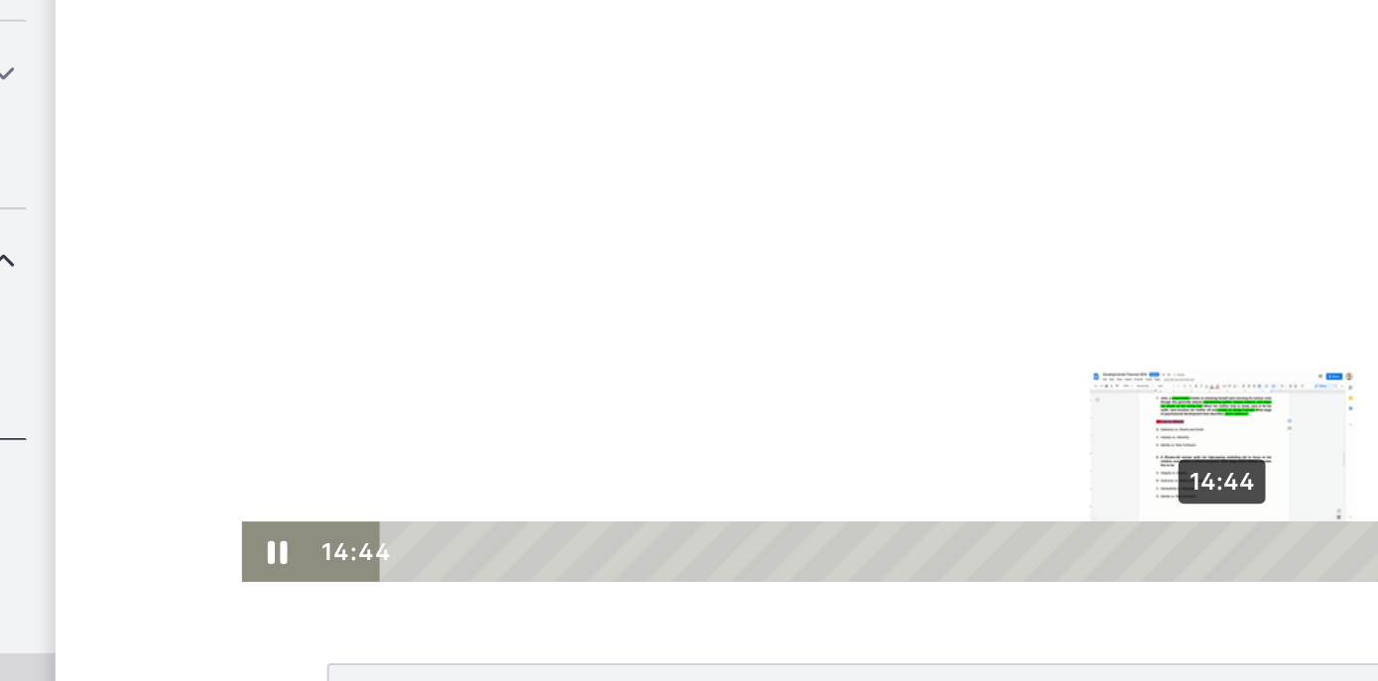
click at [701, 223] on div "Playbar" at bounding box center [705, 225] width 11 height 11
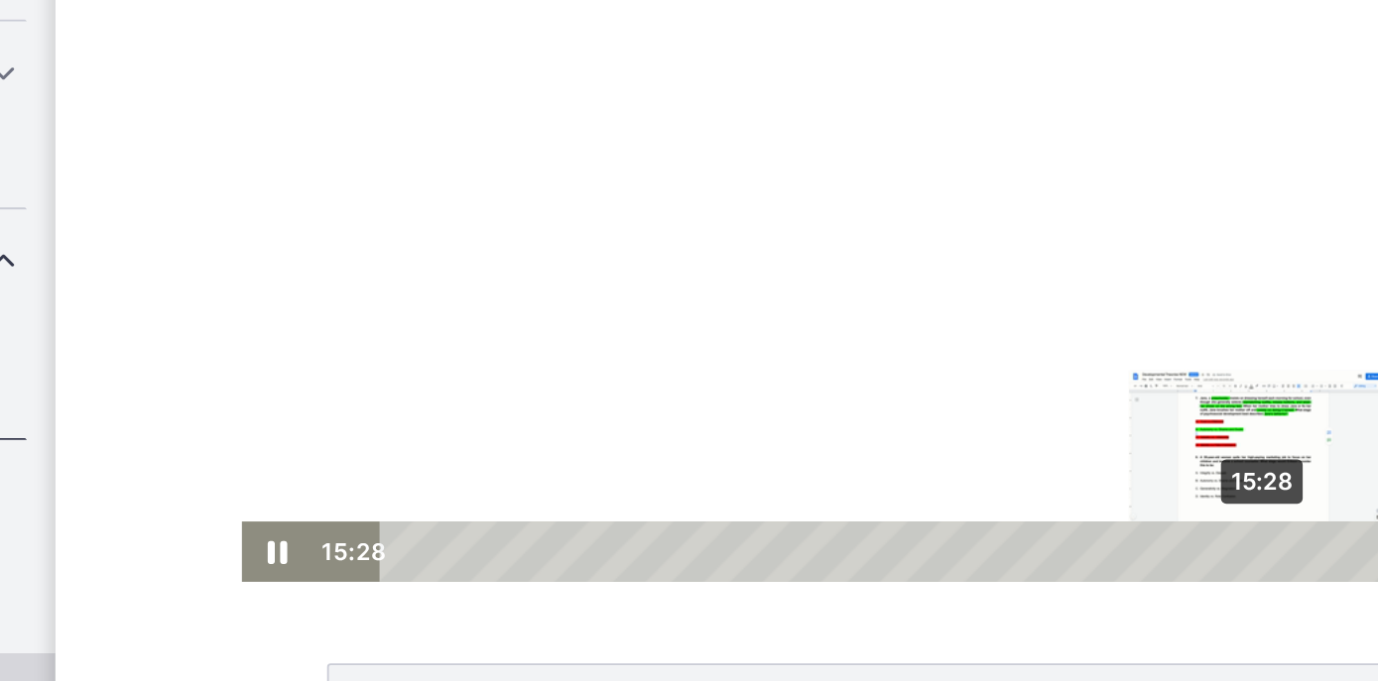
click at [724, 225] on div "15:28" at bounding box center [519, 226] width 536 height 34
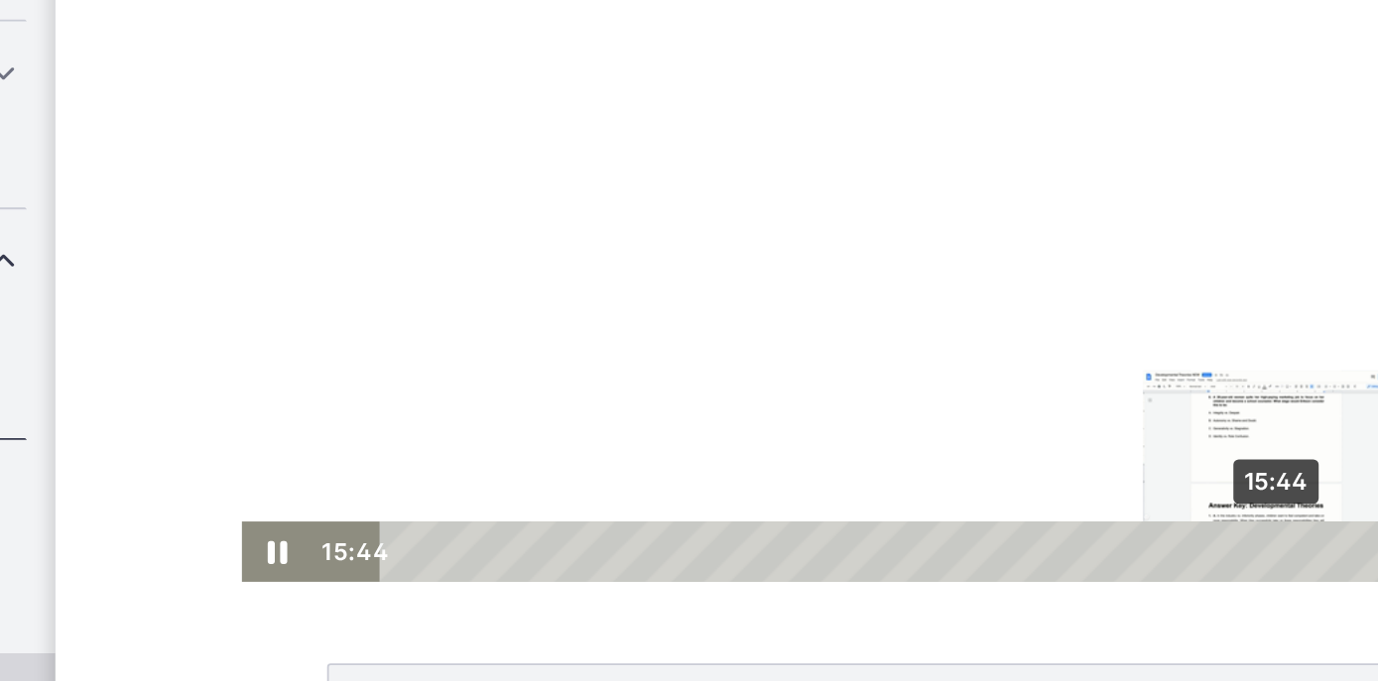
click at [732, 223] on div "15:44" at bounding box center [519, 226] width 536 height 34
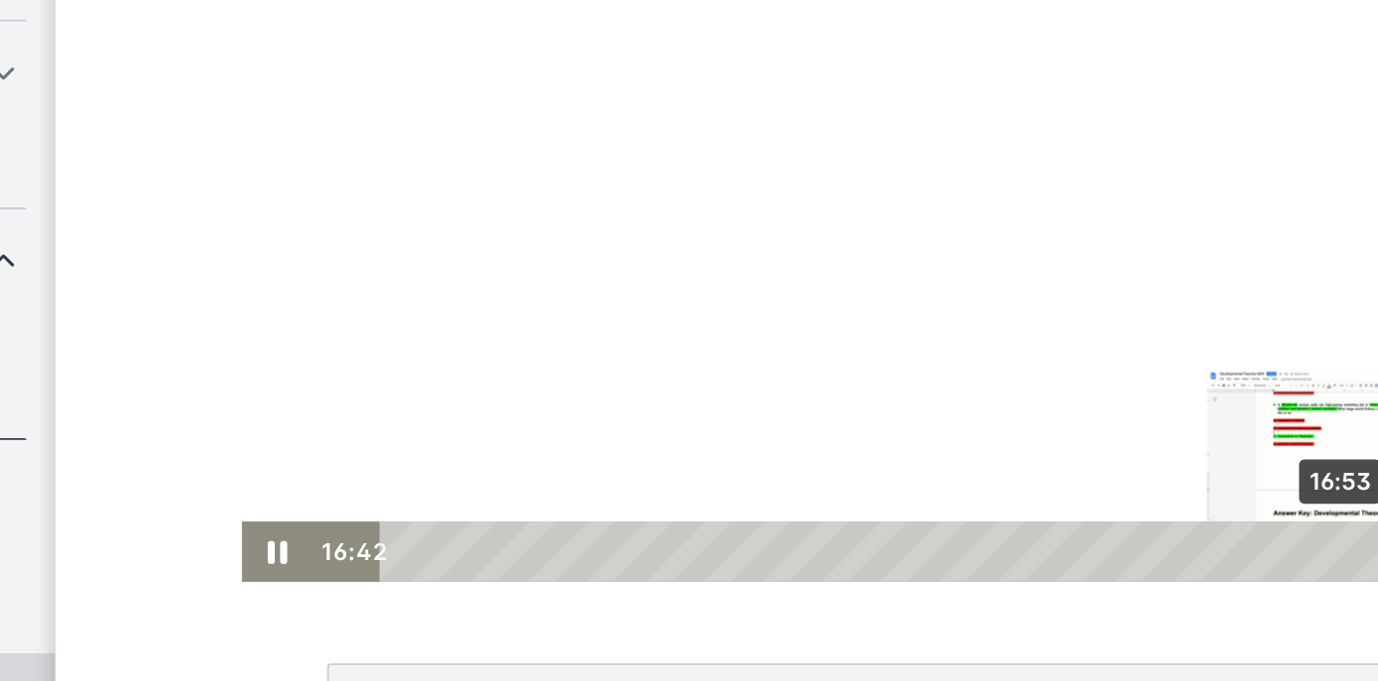
click at [768, 226] on div "16:53" at bounding box center [519, 226] width 536 height 34
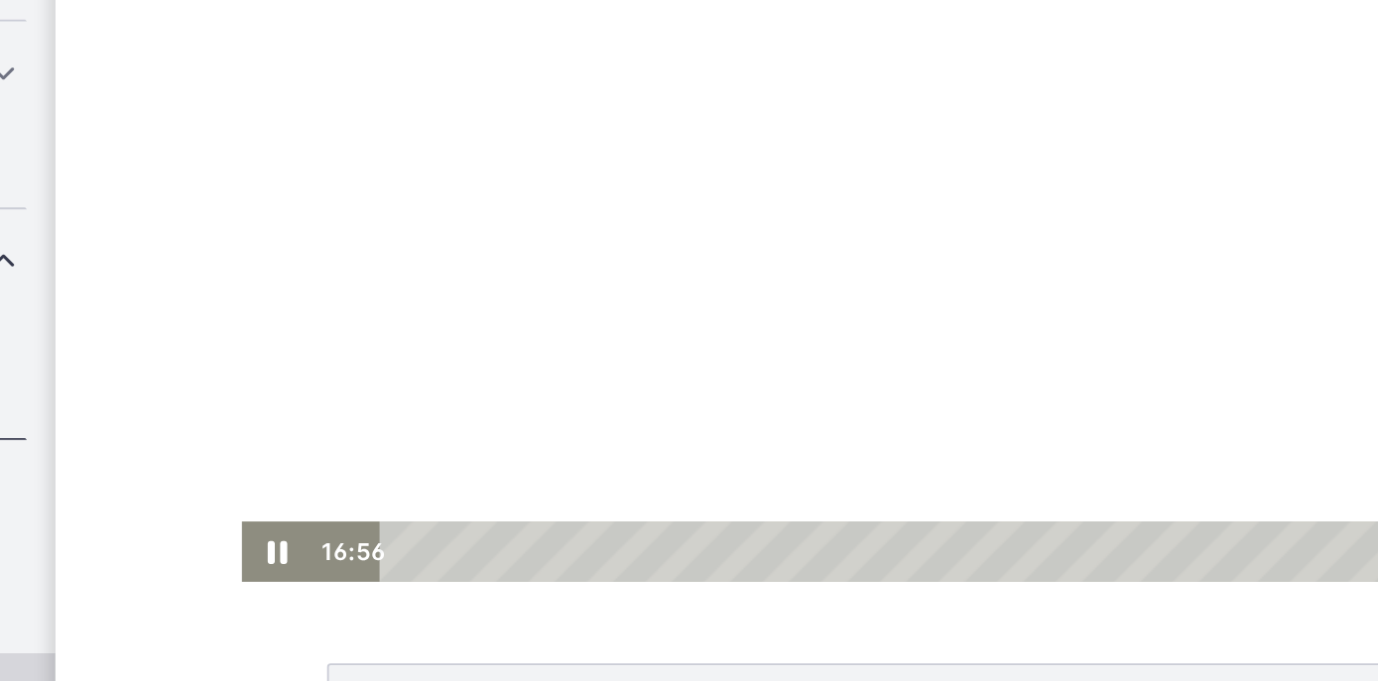
scroll to position [116, 0]
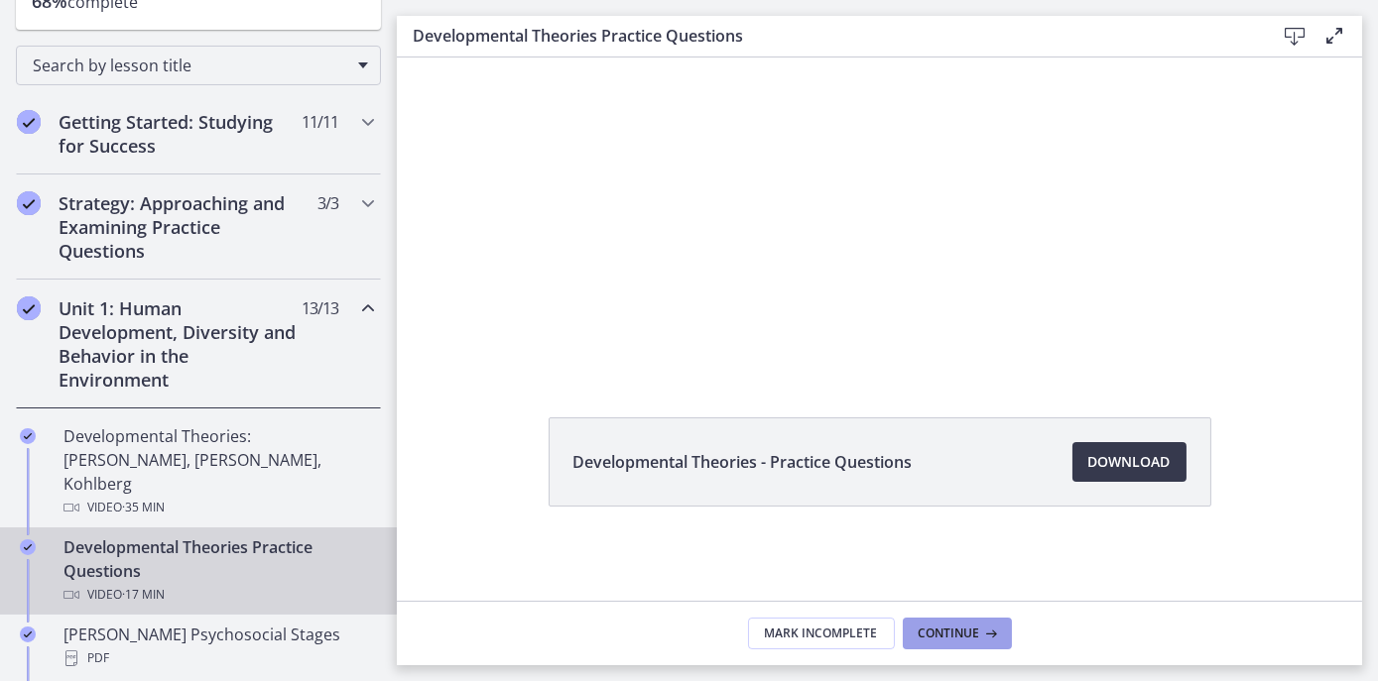
click at [941, 631] on span "Continue" at bounding box center [948, 634] width 61 height 16
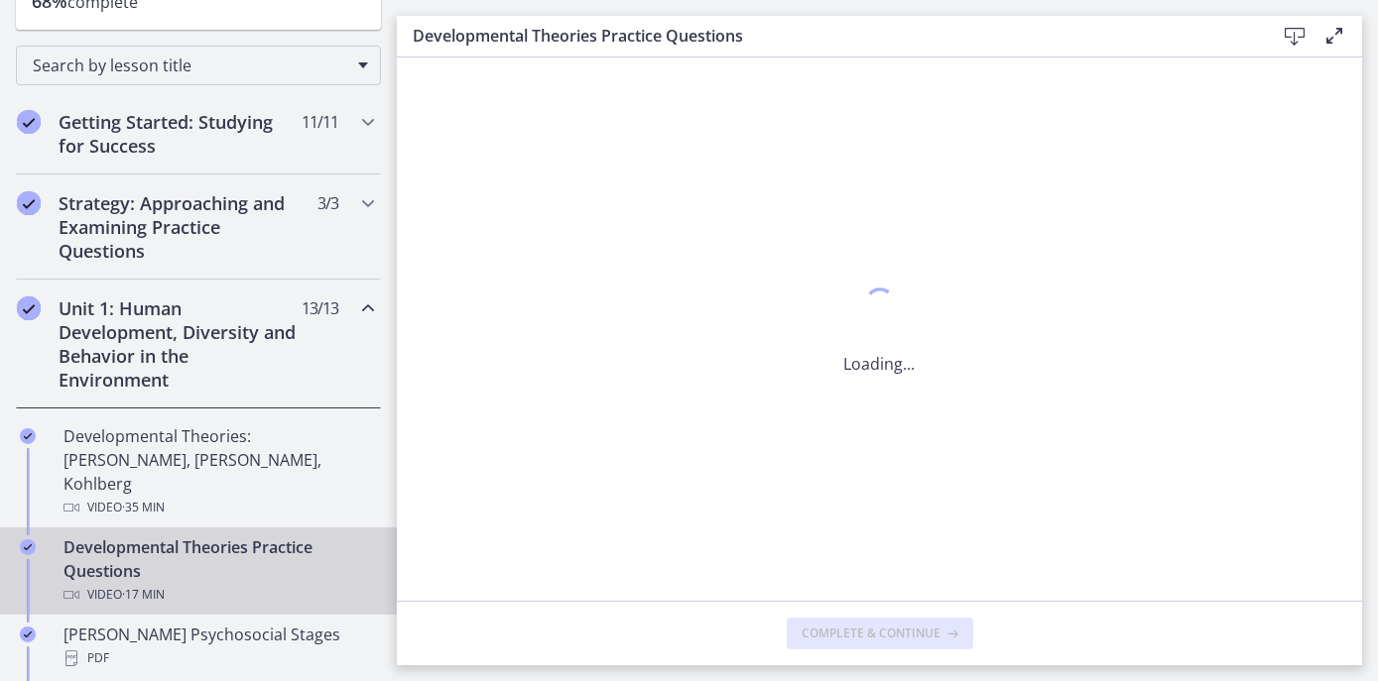
scroll to position [0, 0]
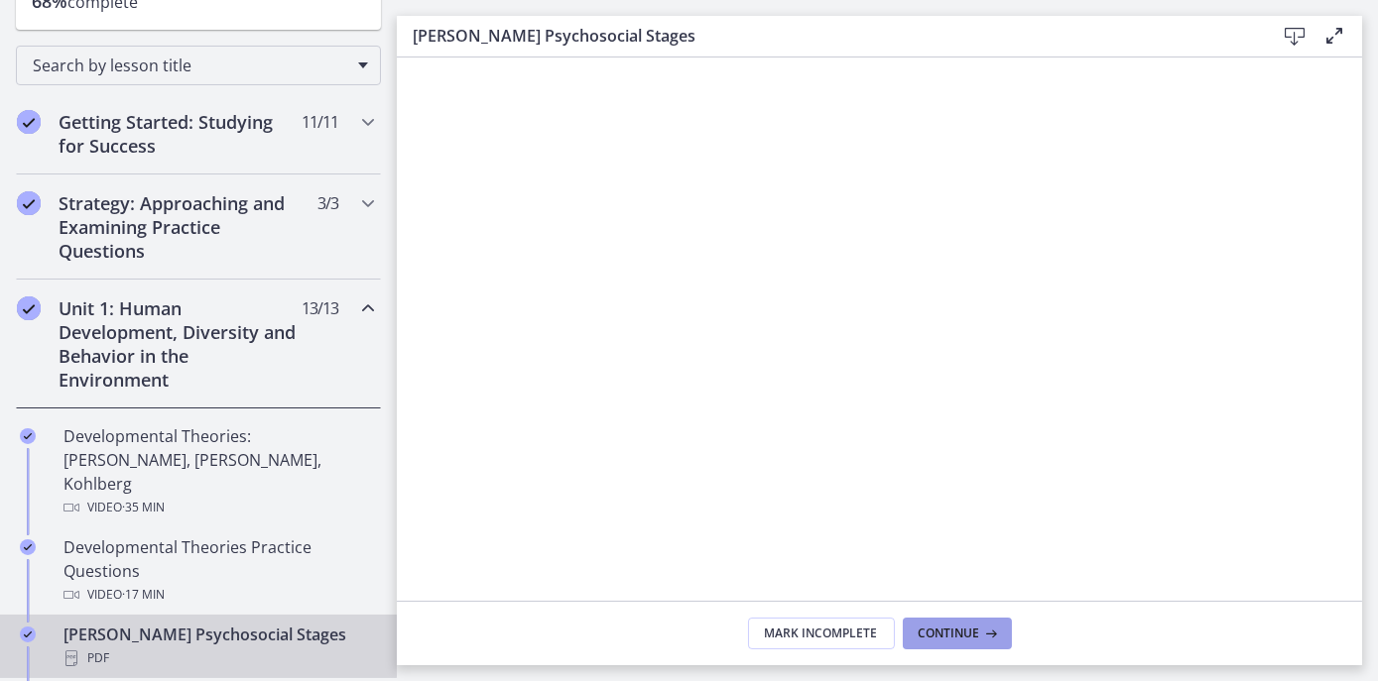
click at [947, 625] on button "Continue" at bounding box center [957, 634] width 109 height 32
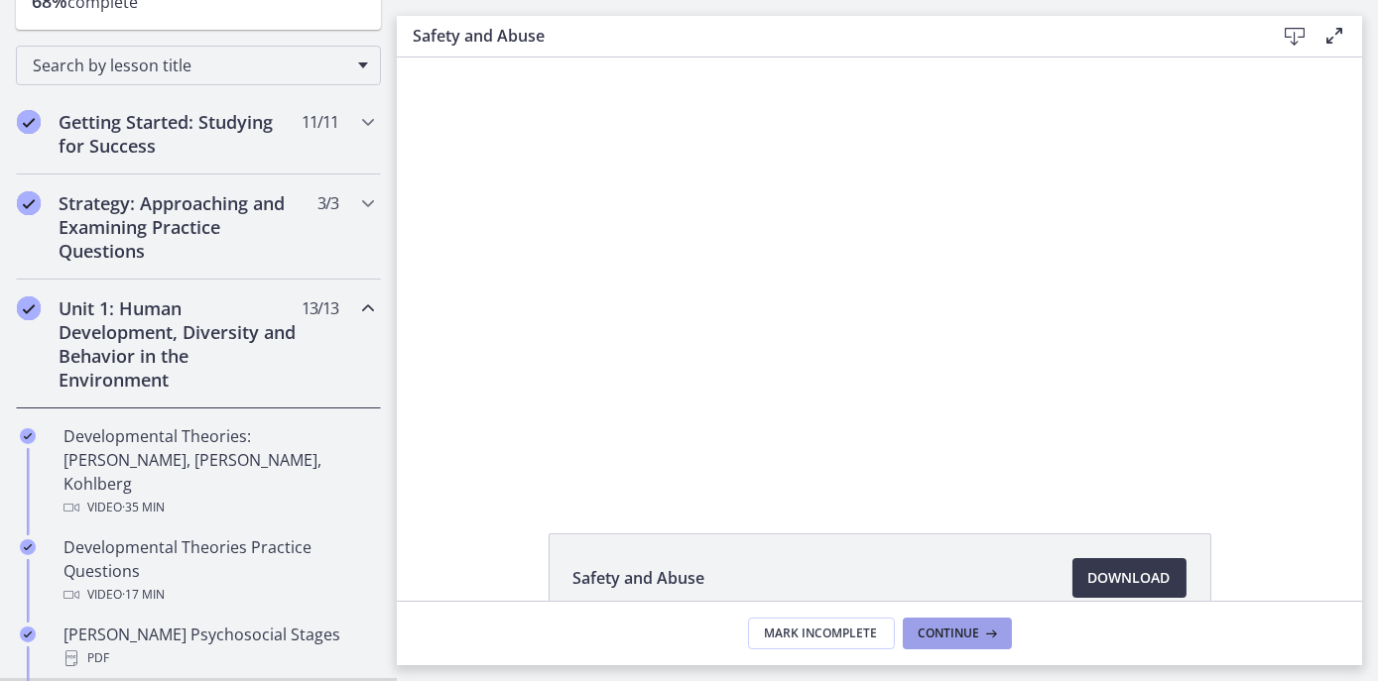
click at [951, 625] on button "Continue" at bounding box center [957, 634] width 109 height 32
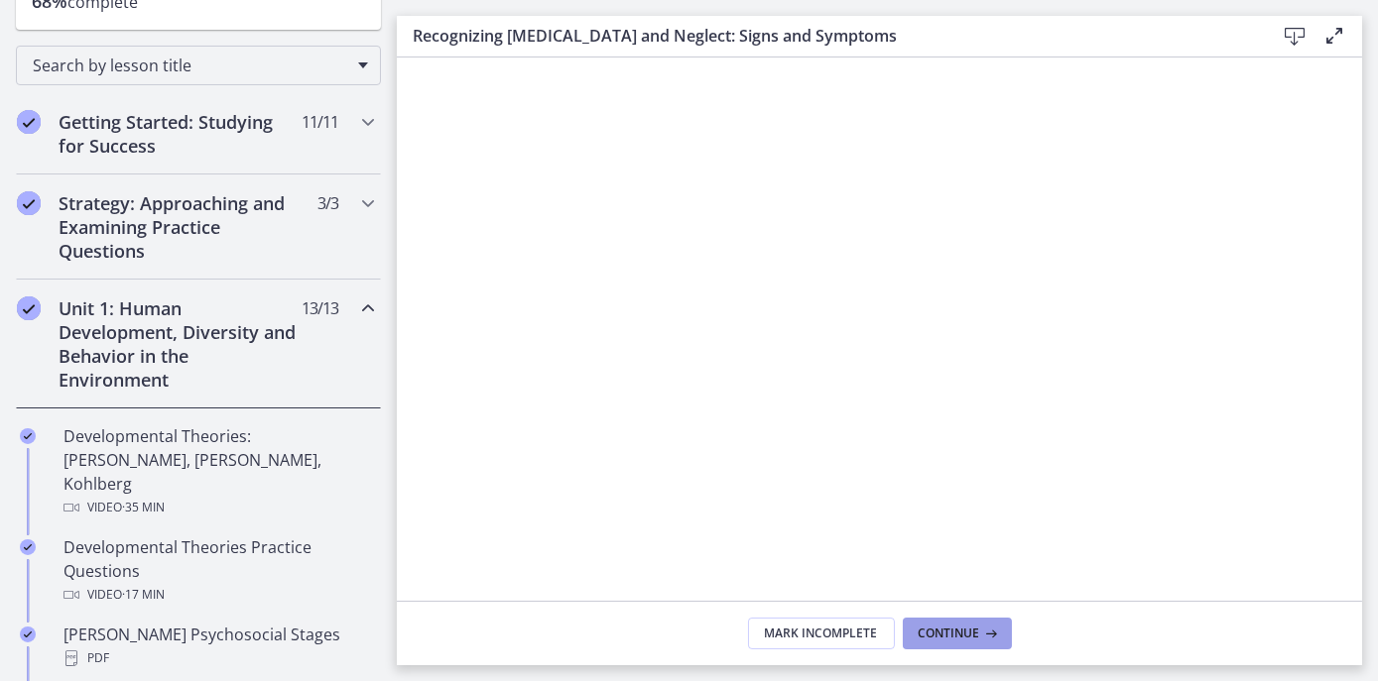
click at [951, 625] on button "Continue" at bounding box center [957, 634] width 109 height 32
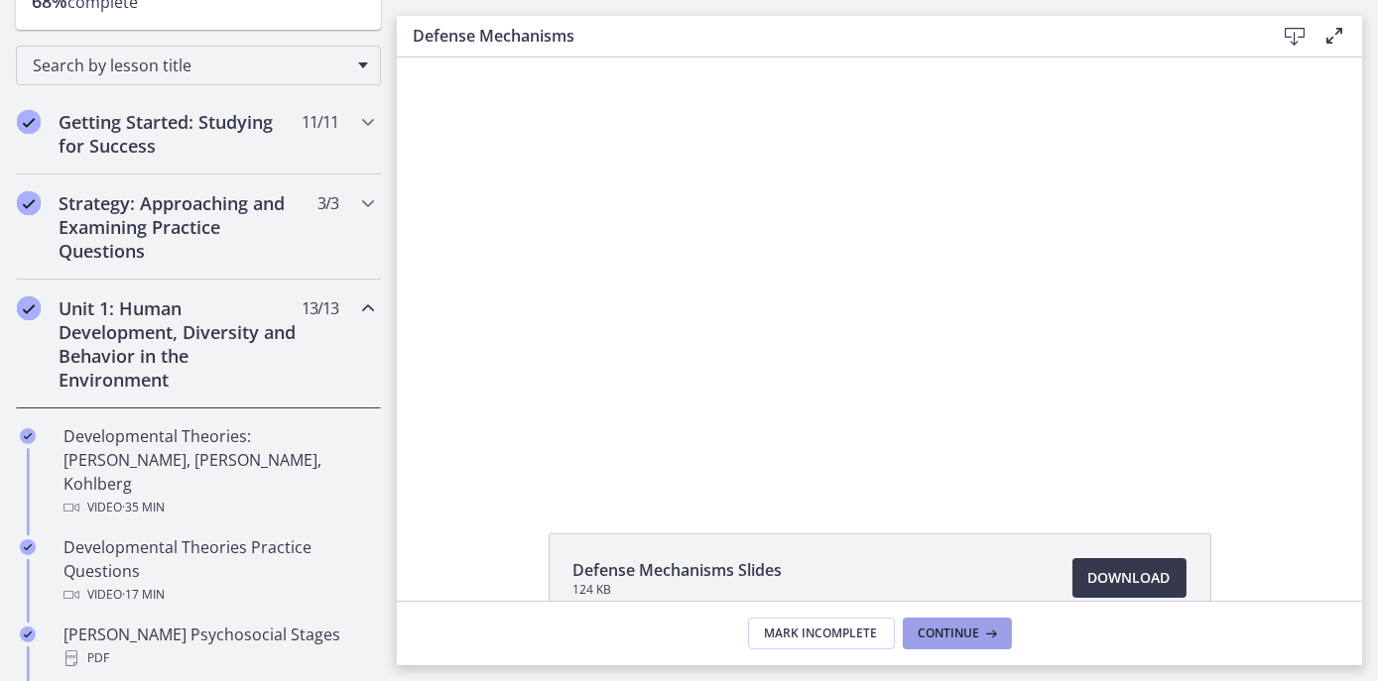
click at [951, 625] on button "Continue" at bounding box center [957, 634] width 109 height 32
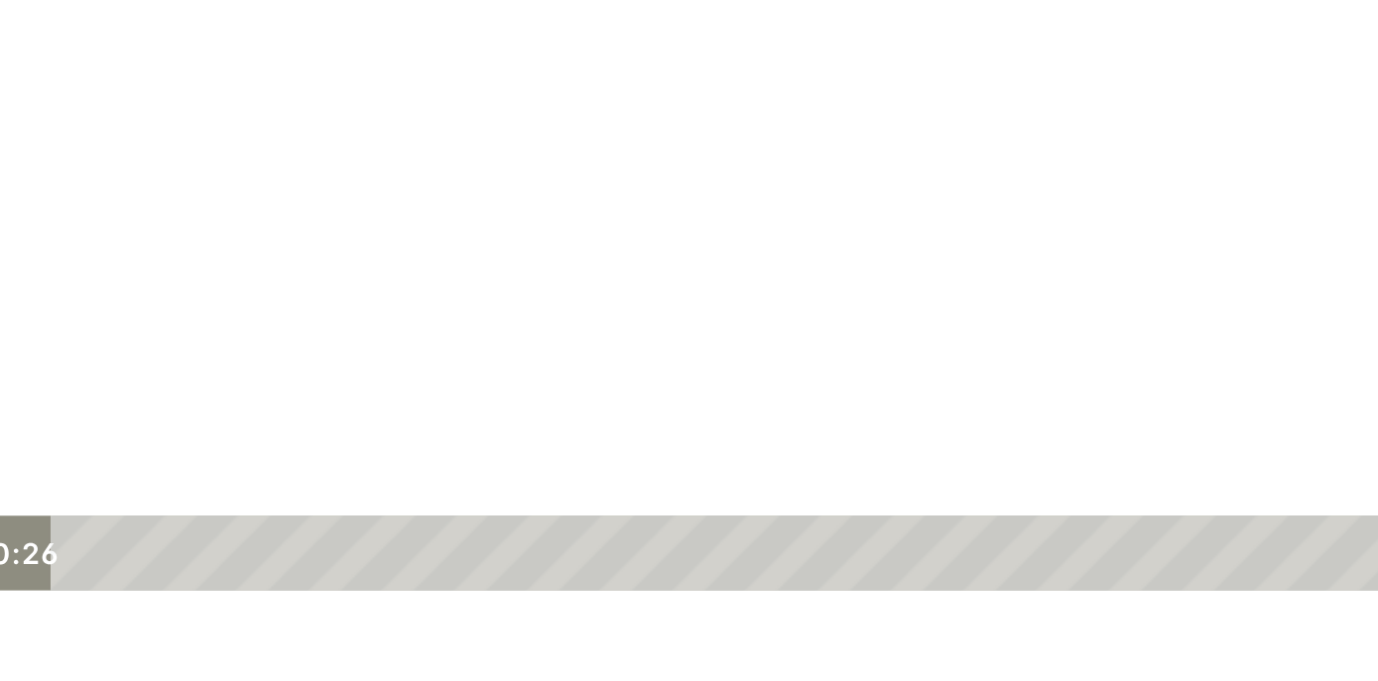
scroll to position [92, 0]
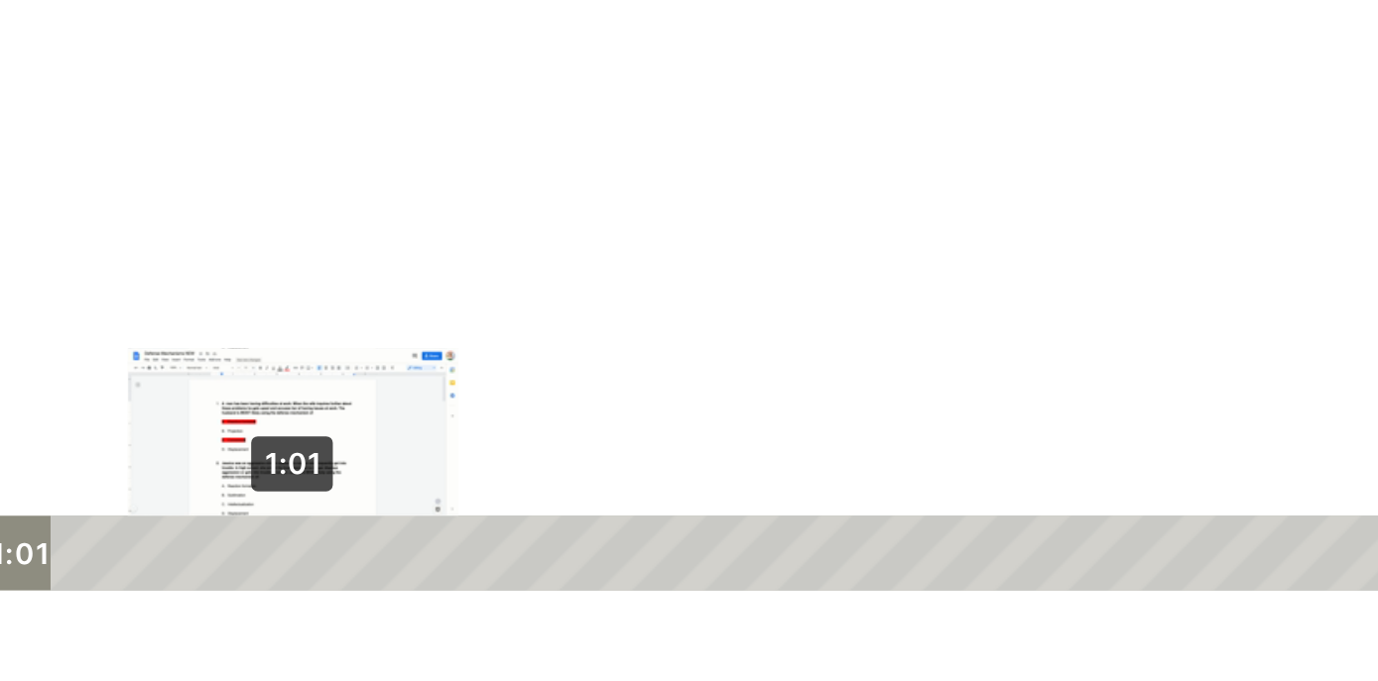
click at [0, 48] on div "1:01" at bounding box center [232, 49] width 641 height 34
click at [7, 47] on div "Playbar" at bounding box center [12, 48] width 11 height 11
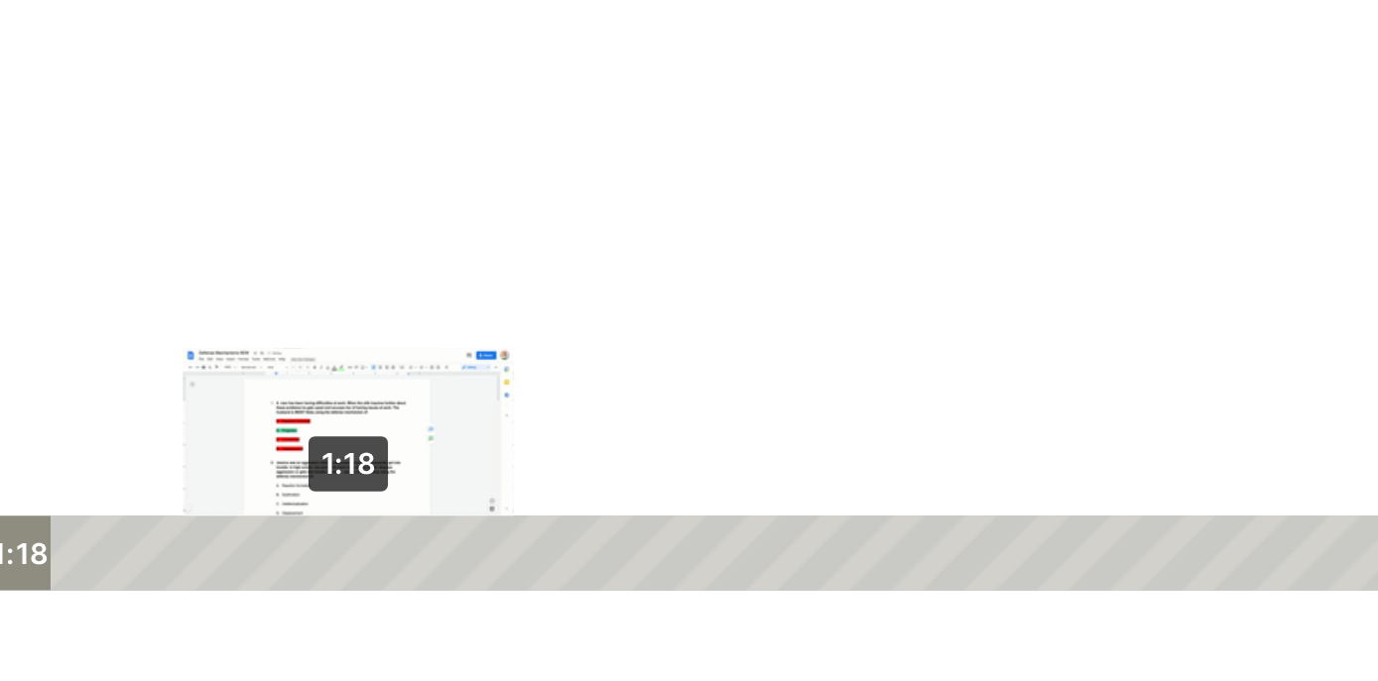
click at [25, 50] on div "1:18" at bounding box center [232, 49] width 641 height 34
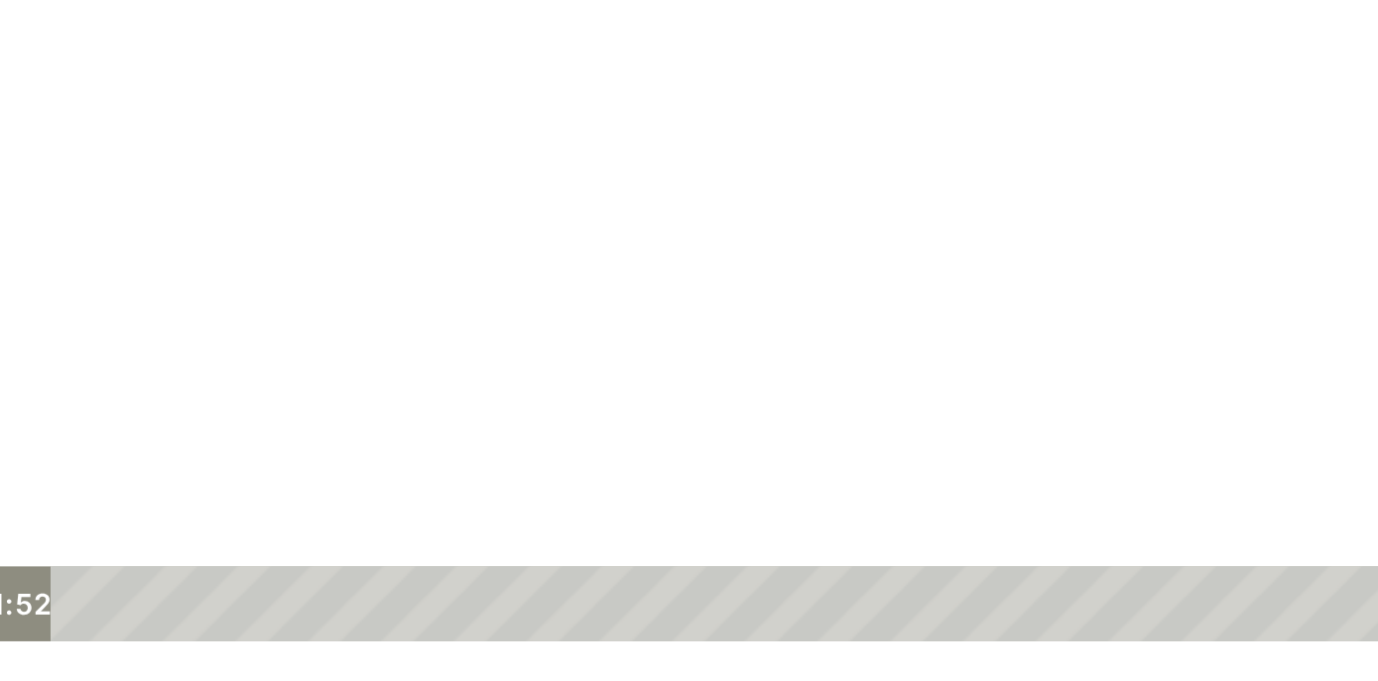
scroll to position [69, 0]
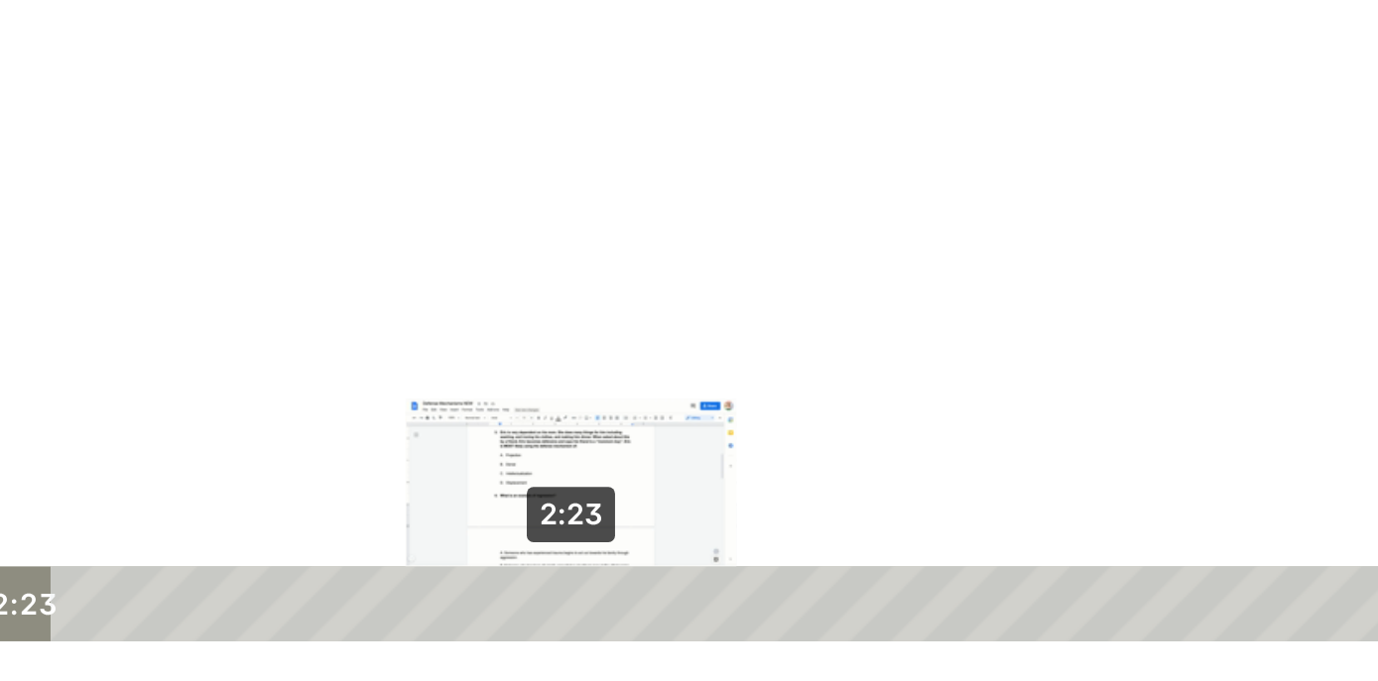
click at [125, 98] on div "2:23" at bounding box center [232, 99] width 641 height 34
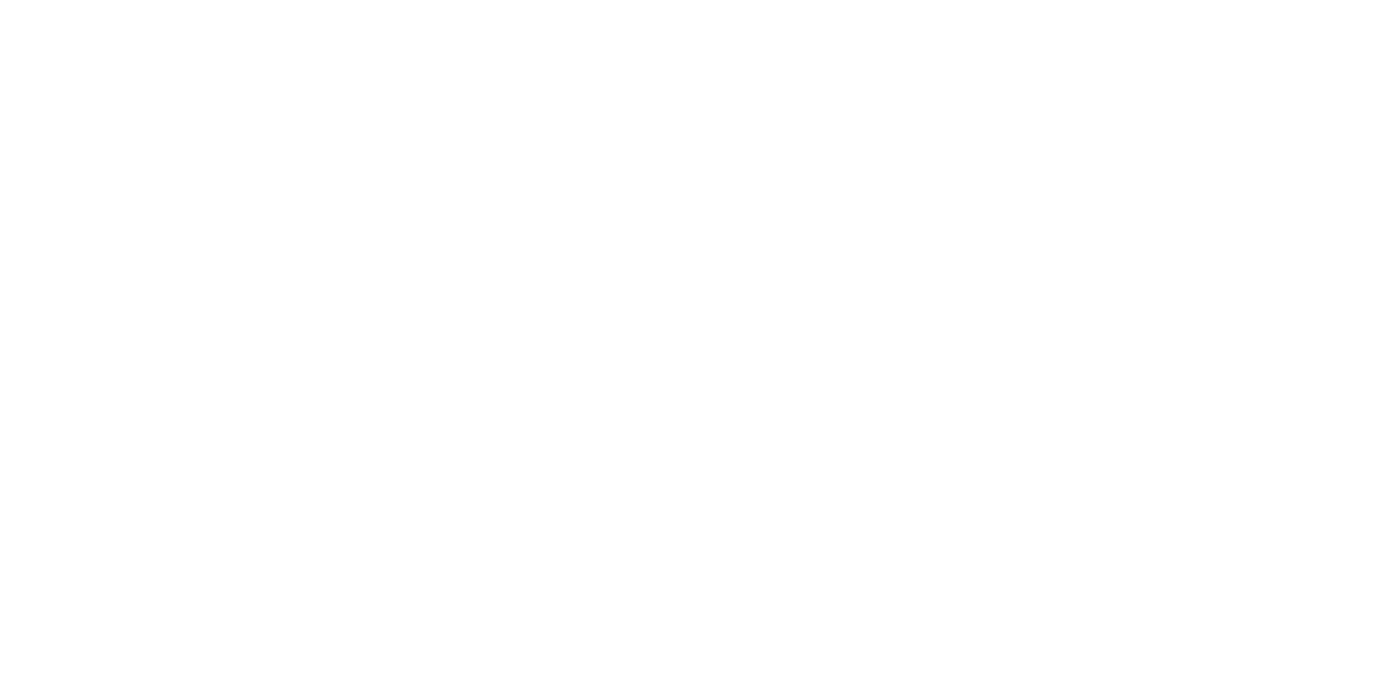
scroll to position [89, 0]
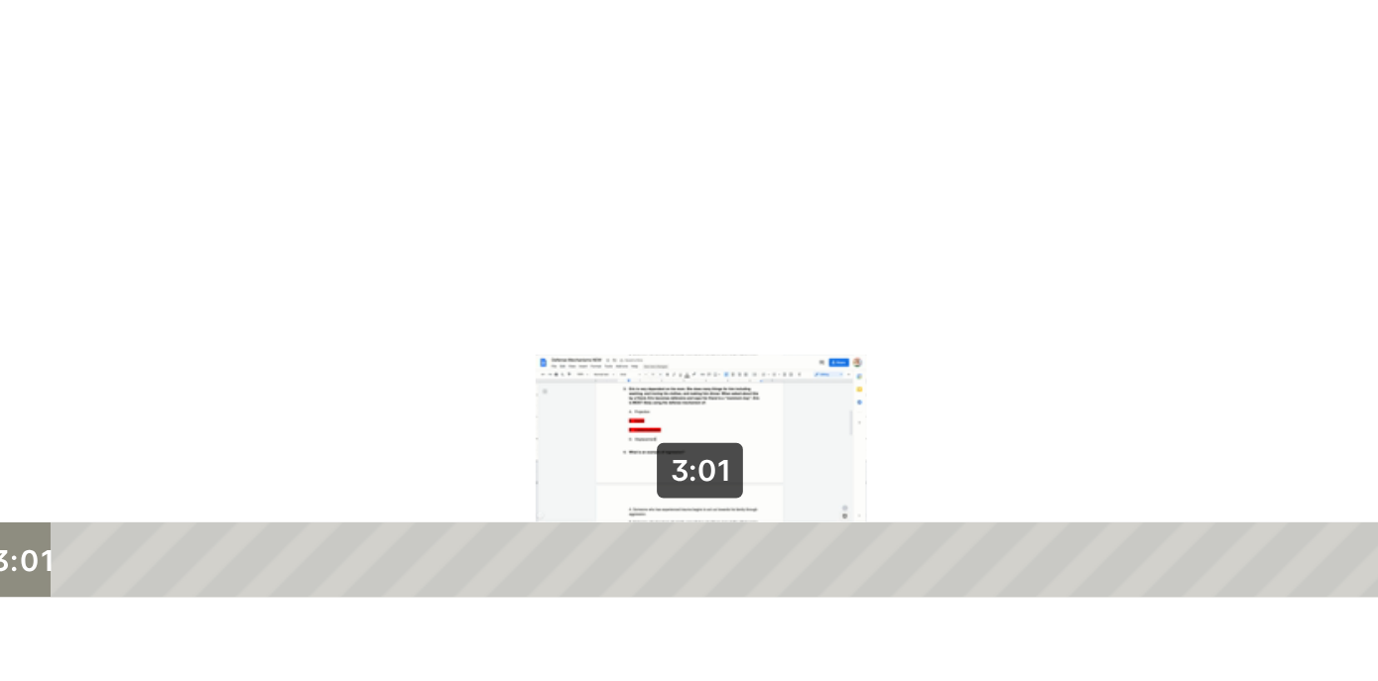
click at [184, 55] on div "3:01" at bounding box center [232, 55] width 641 height 34
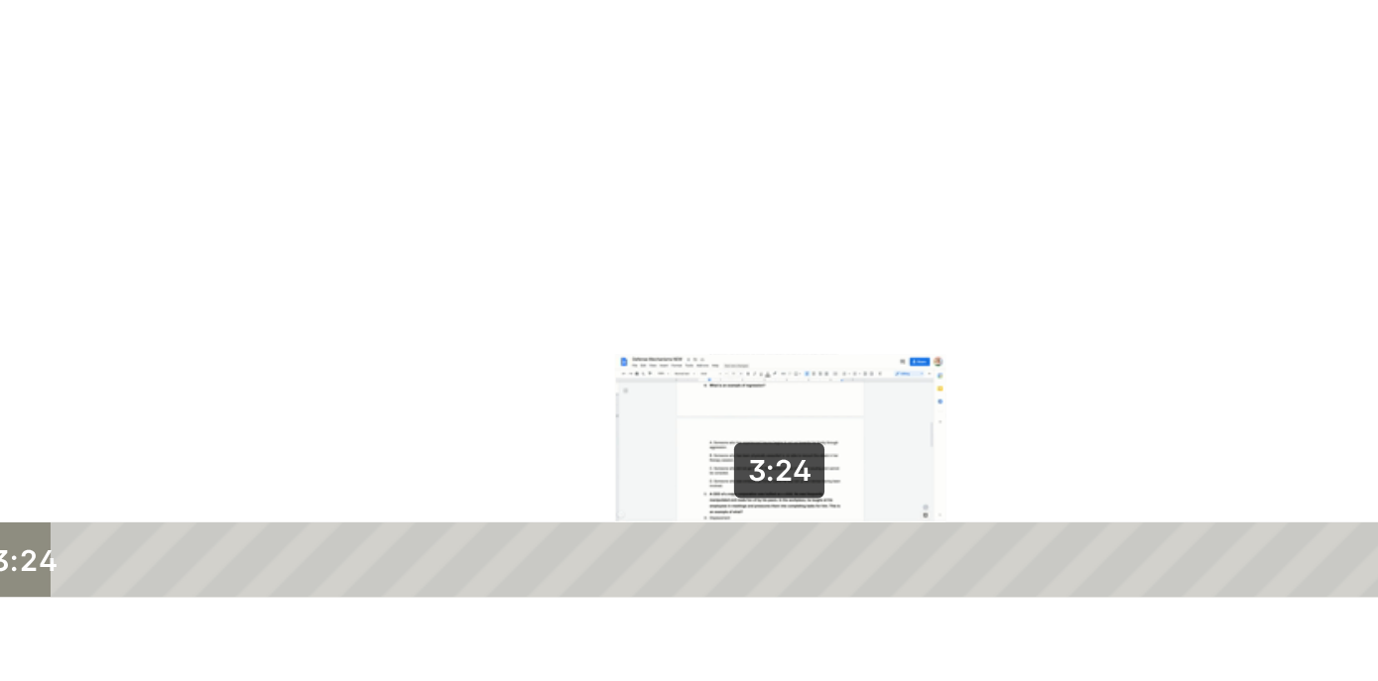
click at [219, 53] on div "3:24" at bounding box center [232, 55] width 641 height 34
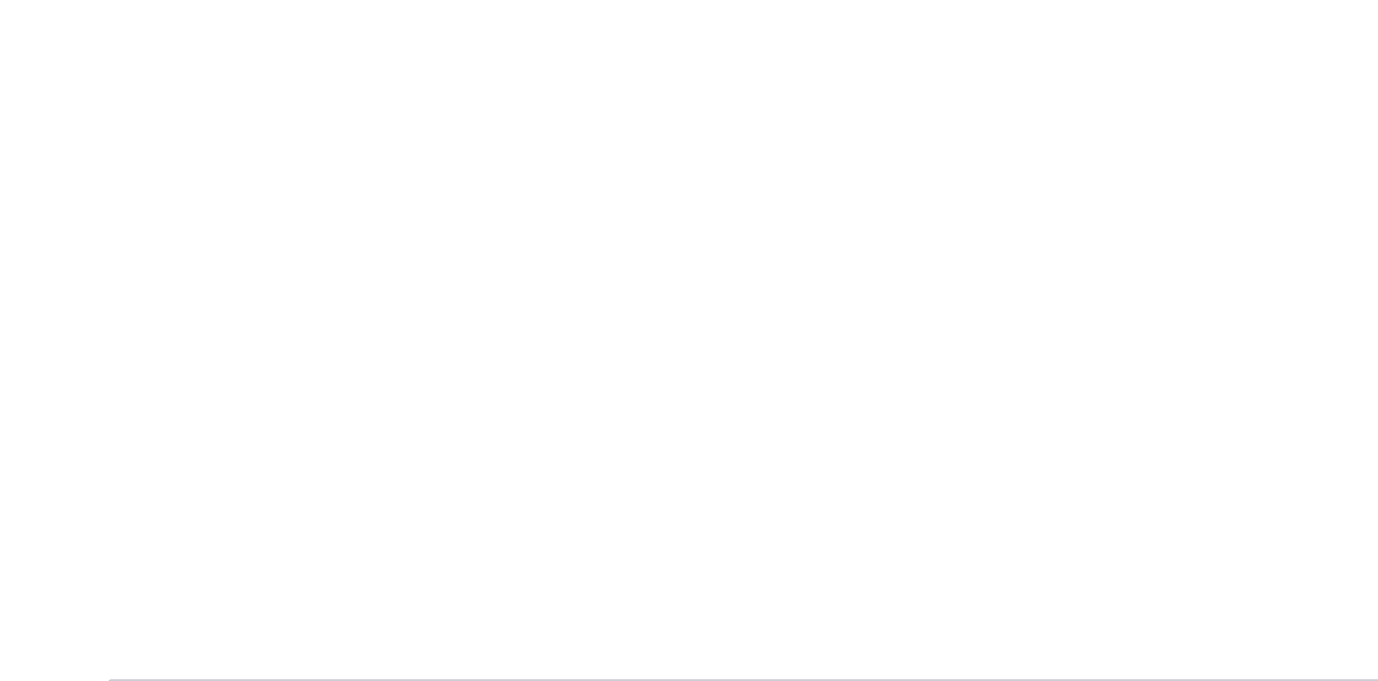
scroll to position [107, 0]
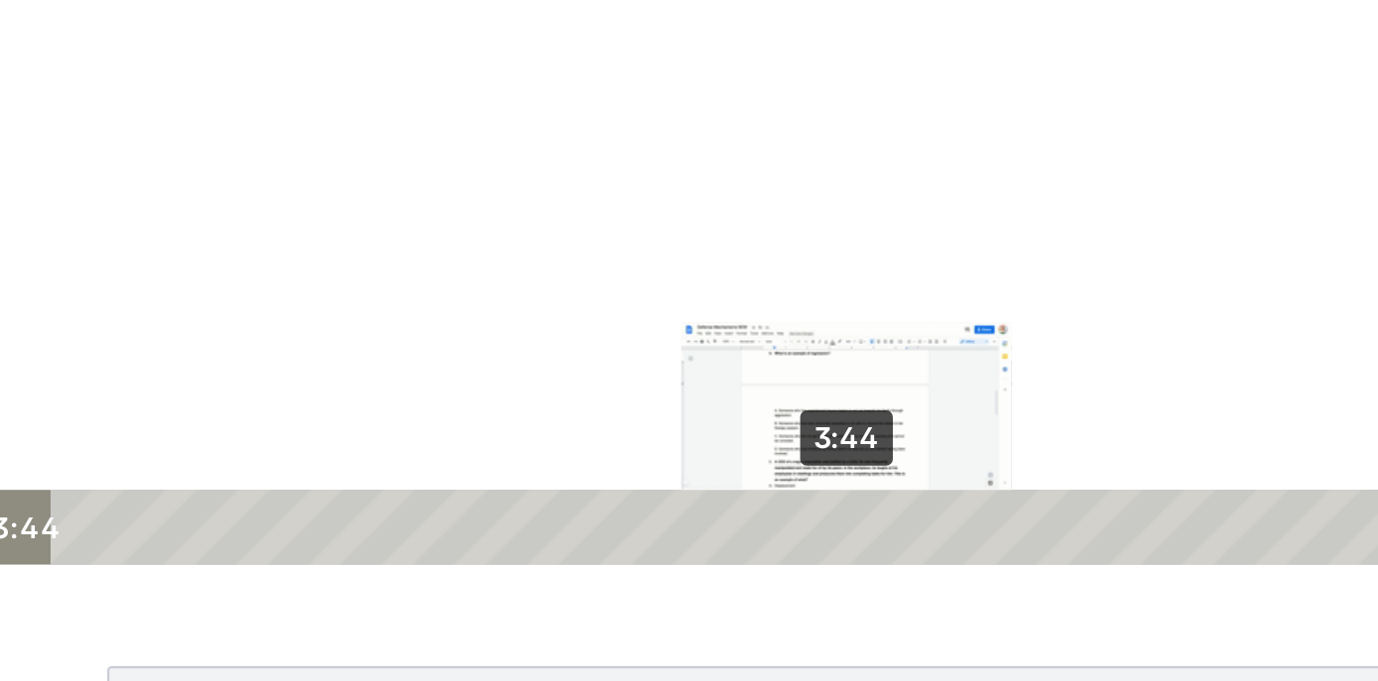
click at [249, 21] on div "3:44" at bounding box center [232, 23] width 641 height 34
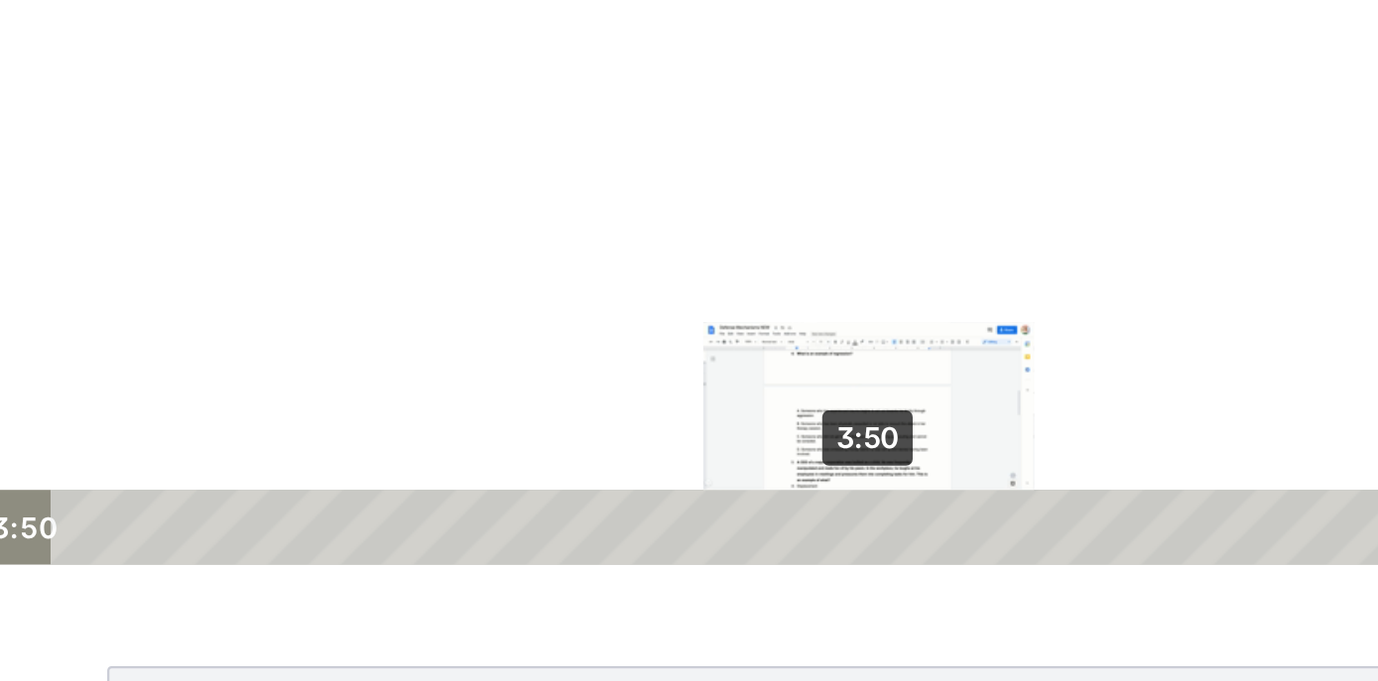
click at [259, 22] on div "3:50" at bounding box center [232, 23] width 641 height 34
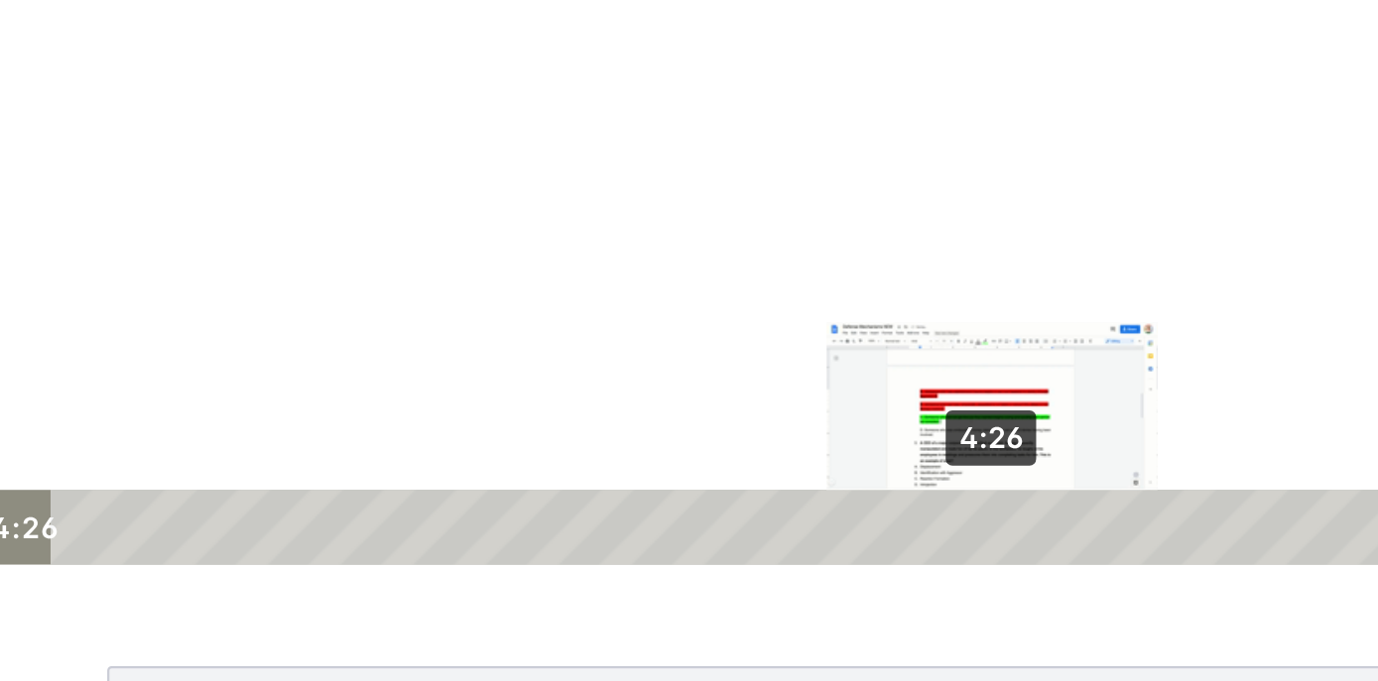
click at [314, 21] on div "4:26" at bounding box center [232, 23] width 641 height 34
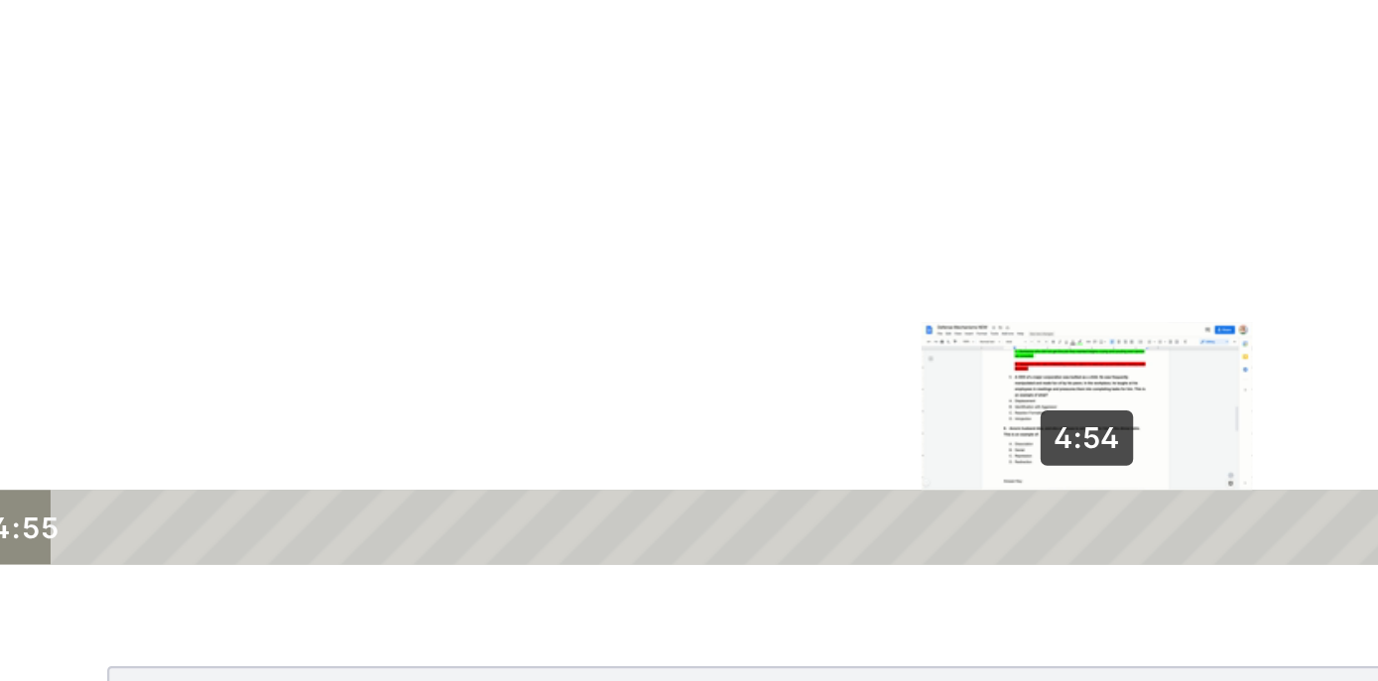
click at [358, 25] on div "4:54" at bounding box center [232, 23] width 641 height 34
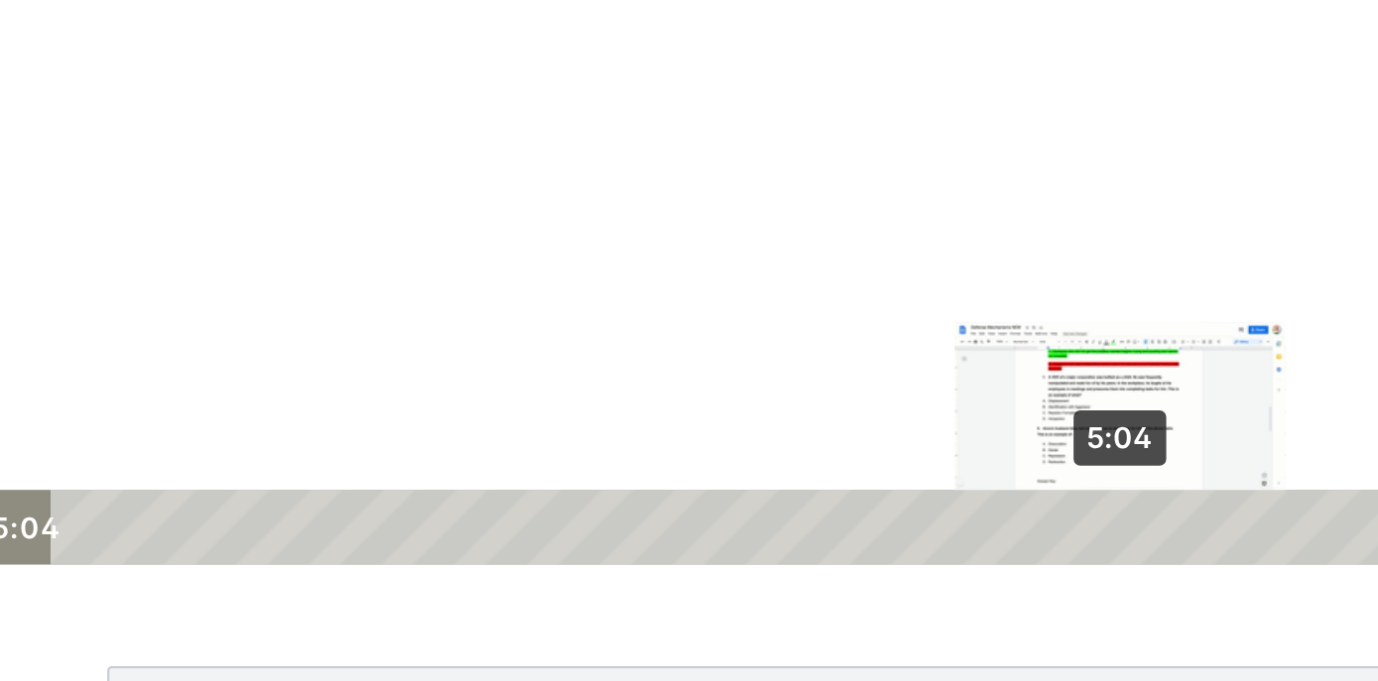
click at [372, 22] on div "5:04" at bounding box center [232, 23] width 641 height 34
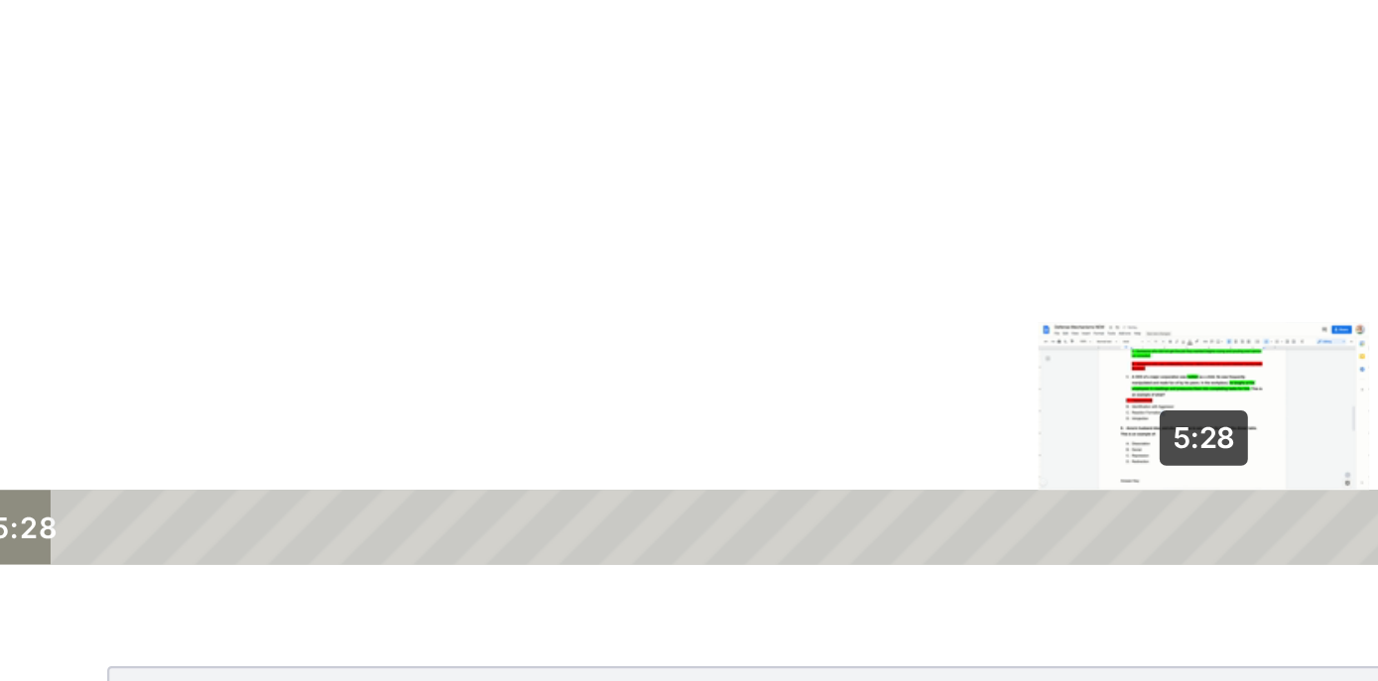
click at [410, 25] on div "5:28" at bounding box center [232, 23] width 641 height 34
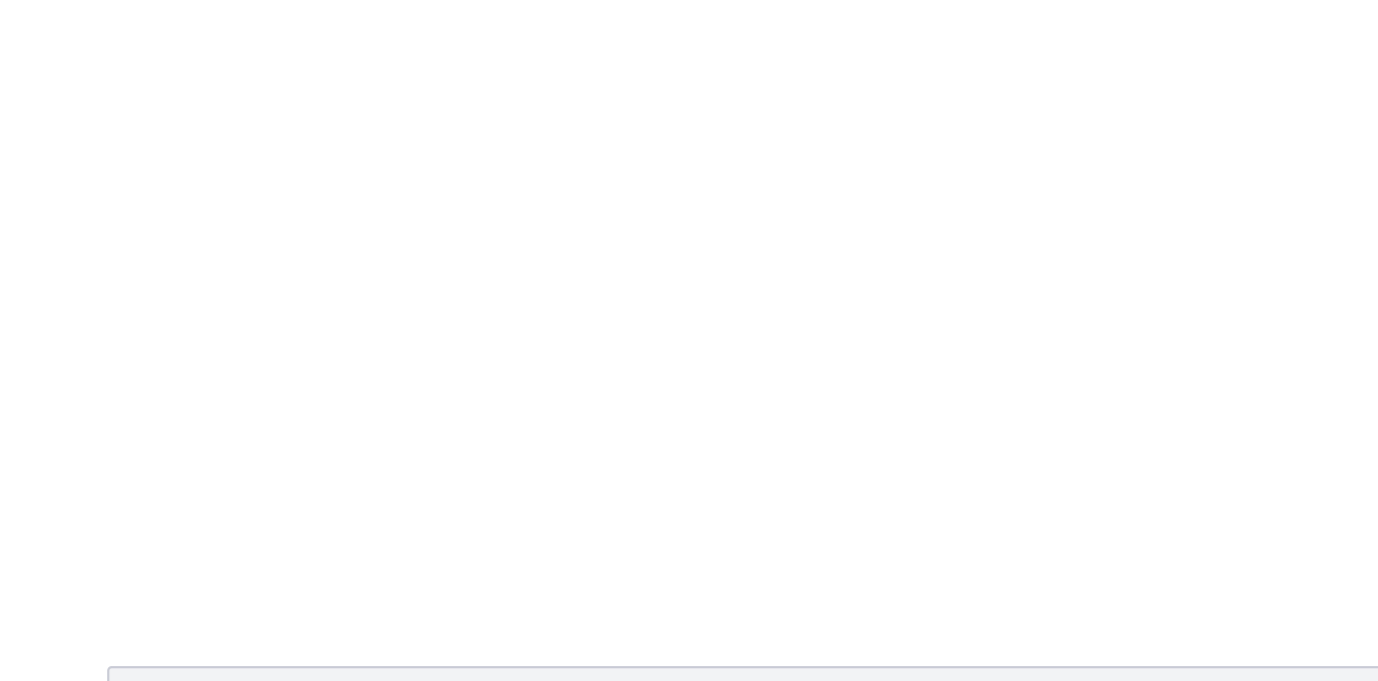
click at [1032, 381] on div "Defense Mechanisms - Practice Questions Download Opens in a new window" at bounding box center [879, 222] width 965 height 544
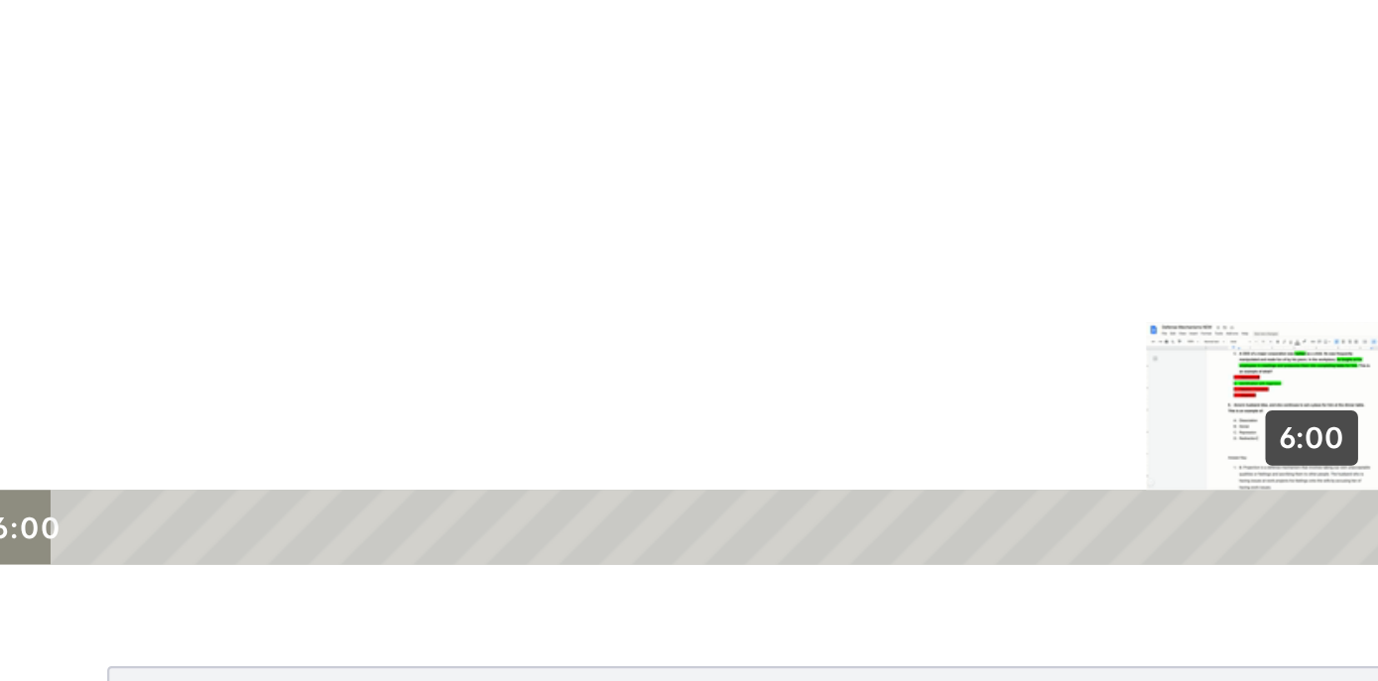
click at [458, 23] on div "6:00" at bounding box center [232, 23] width 641 height 34
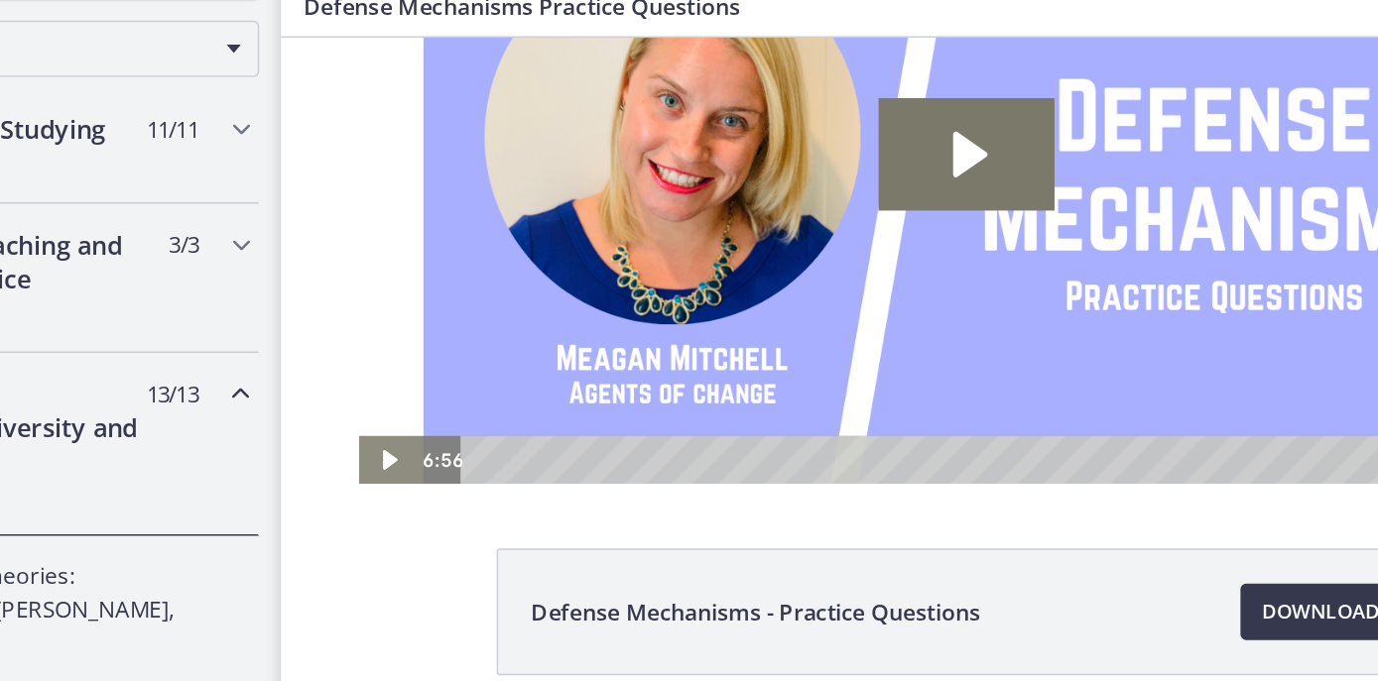
scroll to position [0, 0]
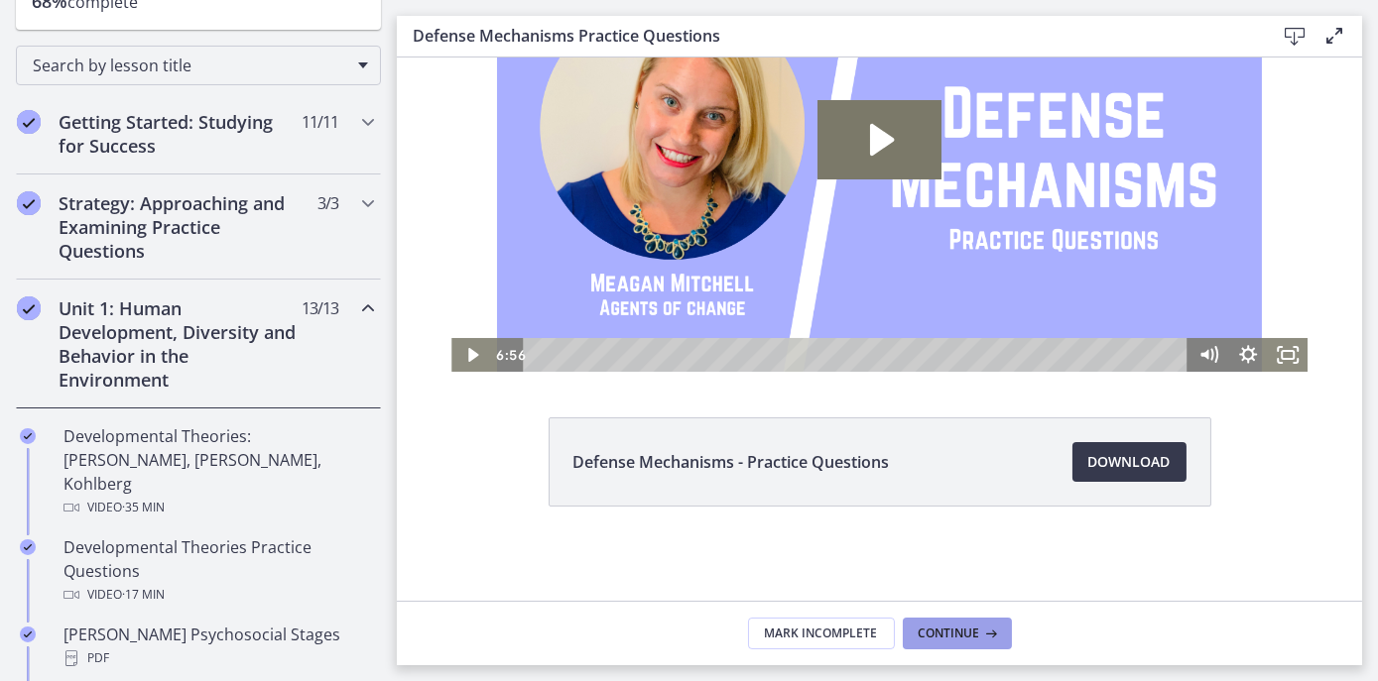
click at [930, 623] on button "Continue" at bounding box center [957, 634] width 109 height 32
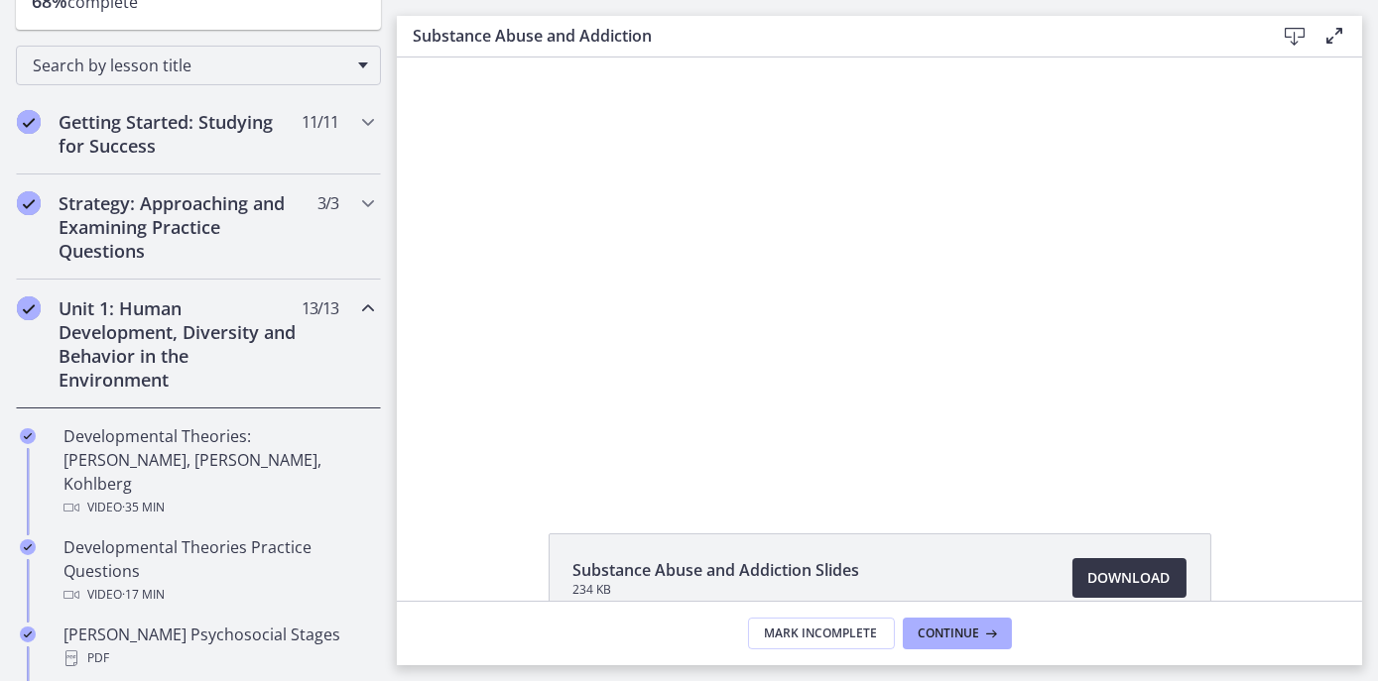
click at [1114, 580] on span "Download Opens in a new window" at bounding box center [1129, 578] width 82 height 24
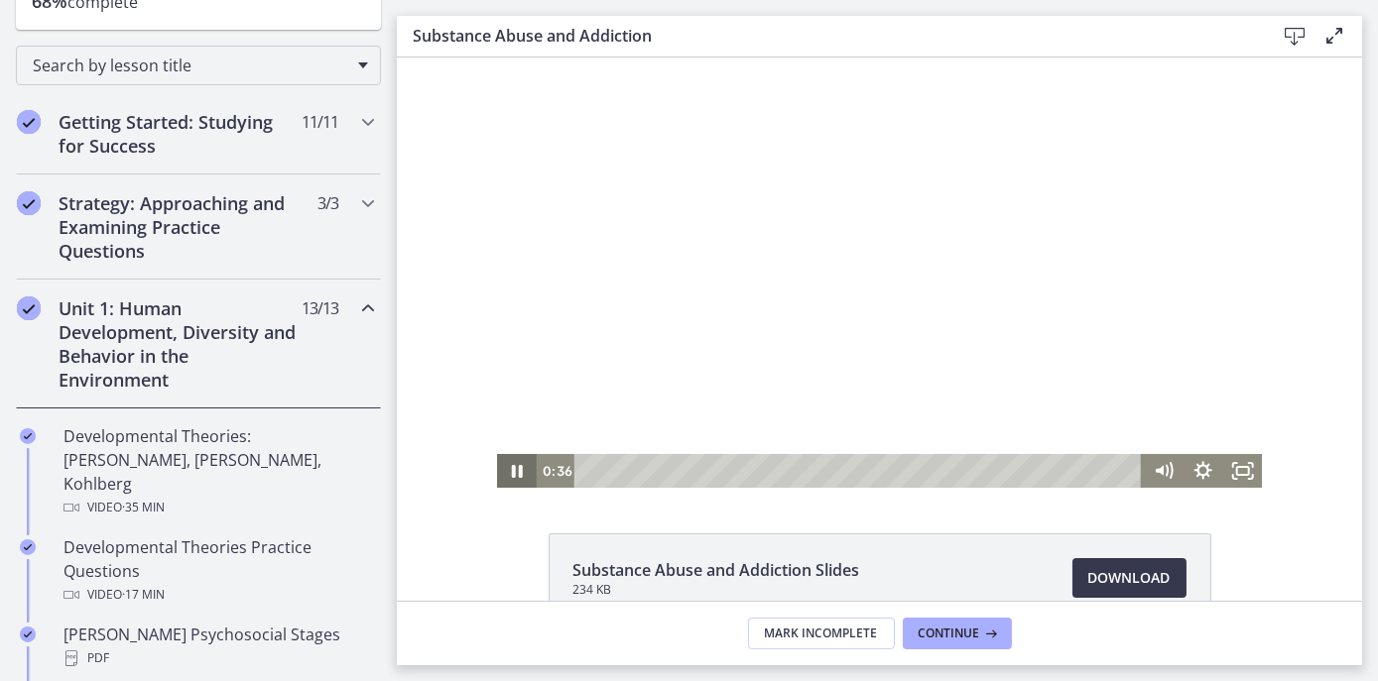
click at [511, 474] on icon "Pause" at bounding box center [516, 471] width 11 height 13
